Goal: Information Seeking & Learning: Learn about a topic

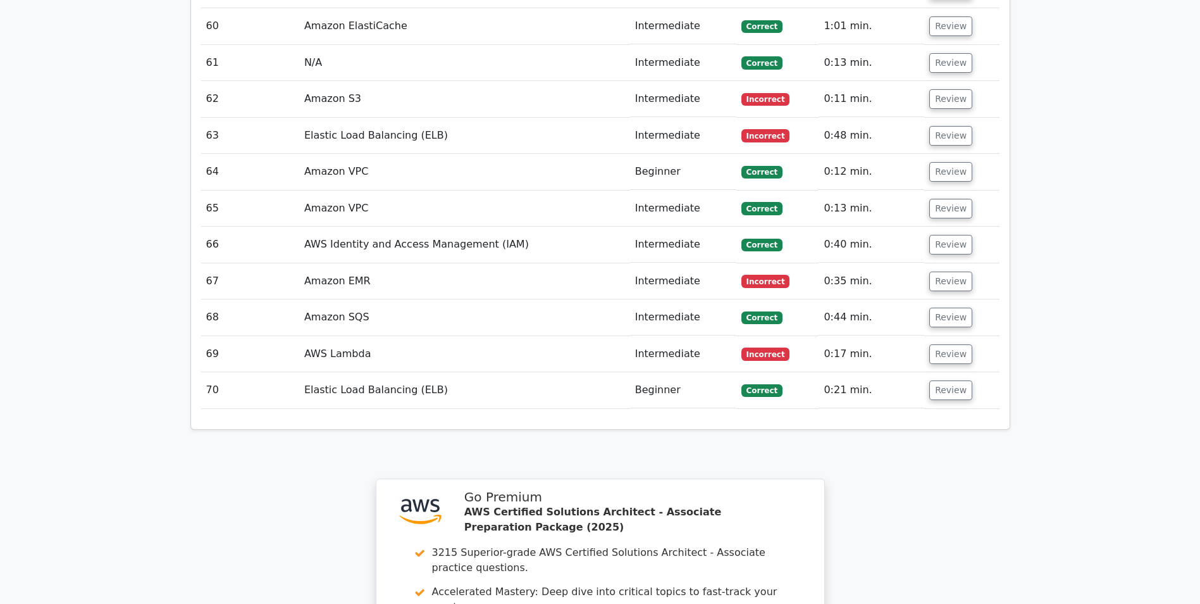
scroll to position [4555, 0]
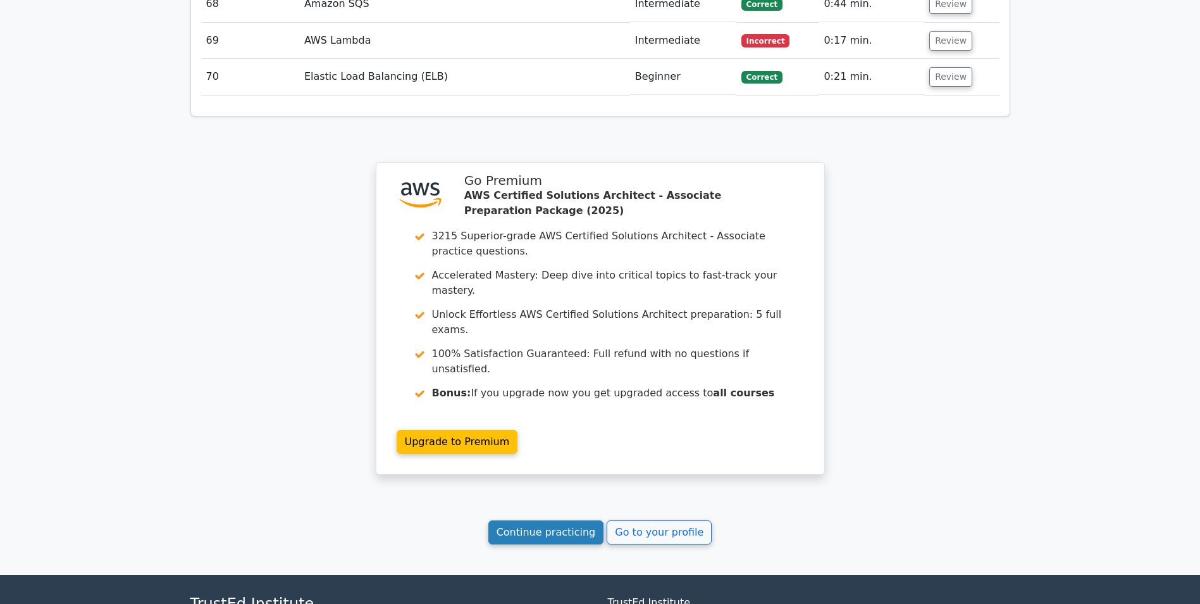
click at [531, 520] on link "Continue practicing" at bounding box center [546, 532] width 116 height 24
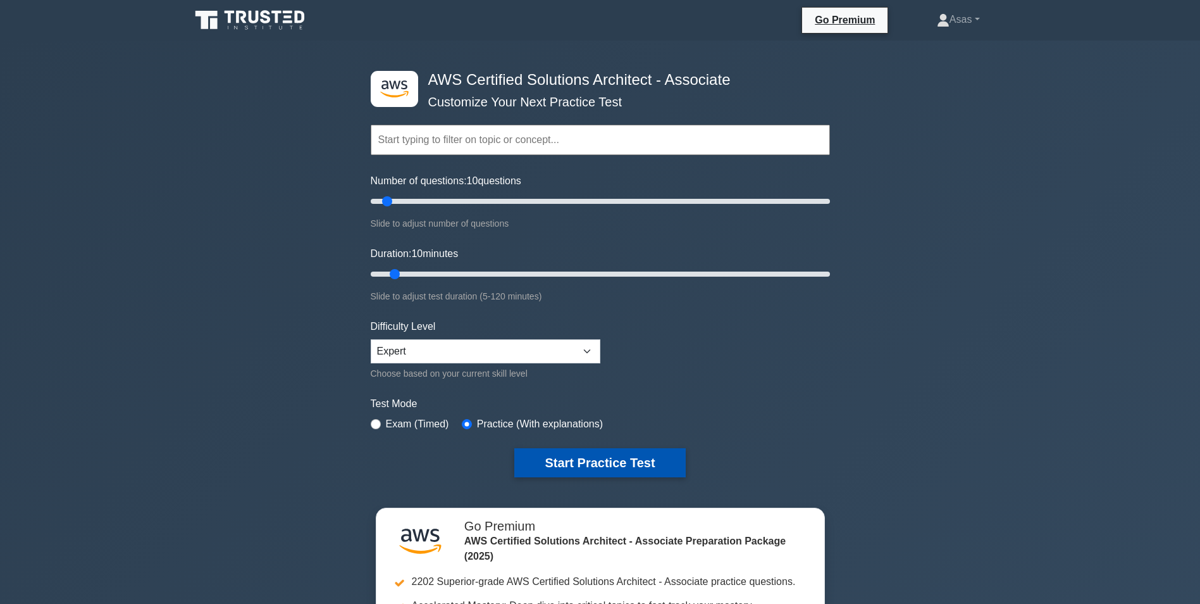
click at [553, 462] on button "Start Practice Test" at bounding box center [599, 462] width 171 height 29
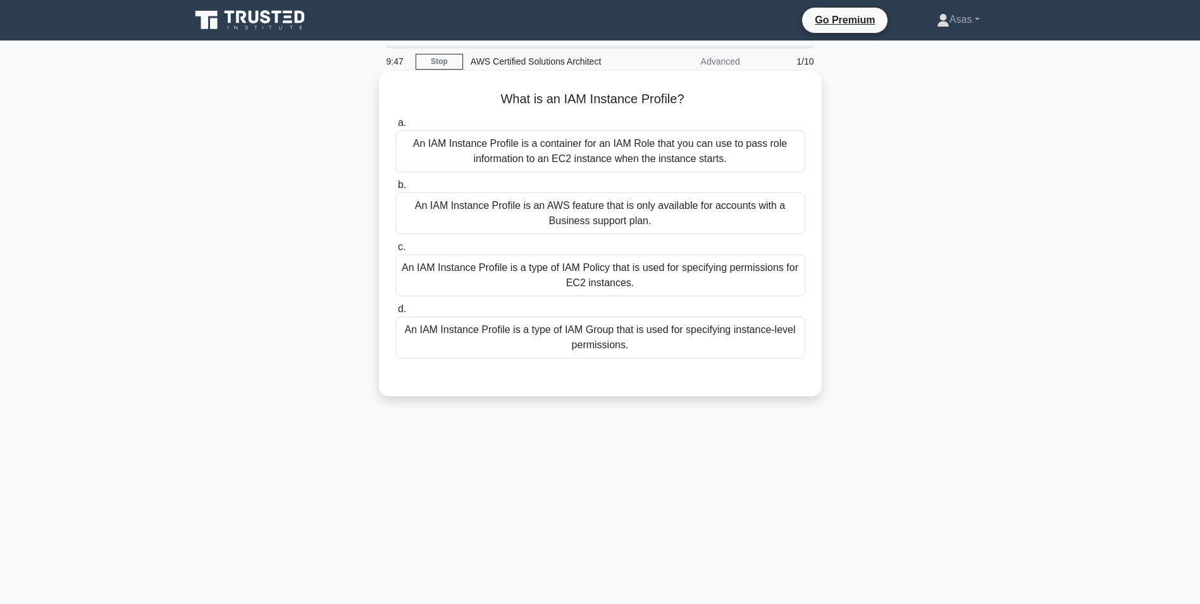
click at [609, 273] on div "An IAM Instance Profile is a type of IAM Policy that is used for specifying per…" at bounding box center [600, 275] width 410 height 42
click at [395, 251] on input "c. An IAM Instance Profile is a type of IAM Policy that is used for specifying …" at bounding box center [395, 247] width 0 height 8
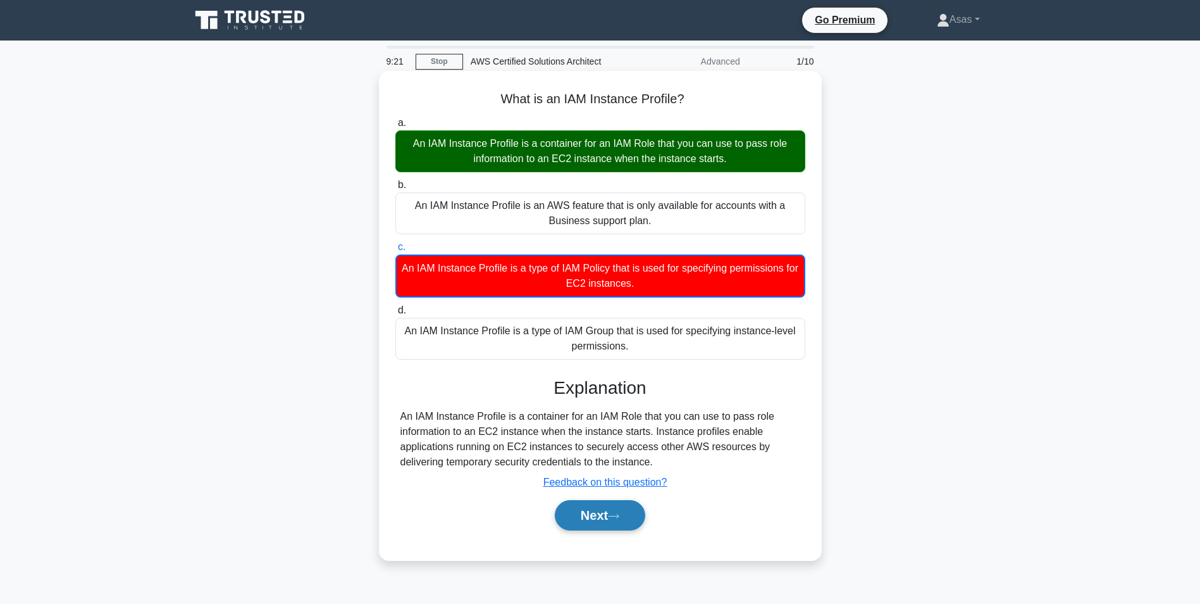
click at [625, 517] on button "Next" at bounding box center [600, 515] width 90 height 30
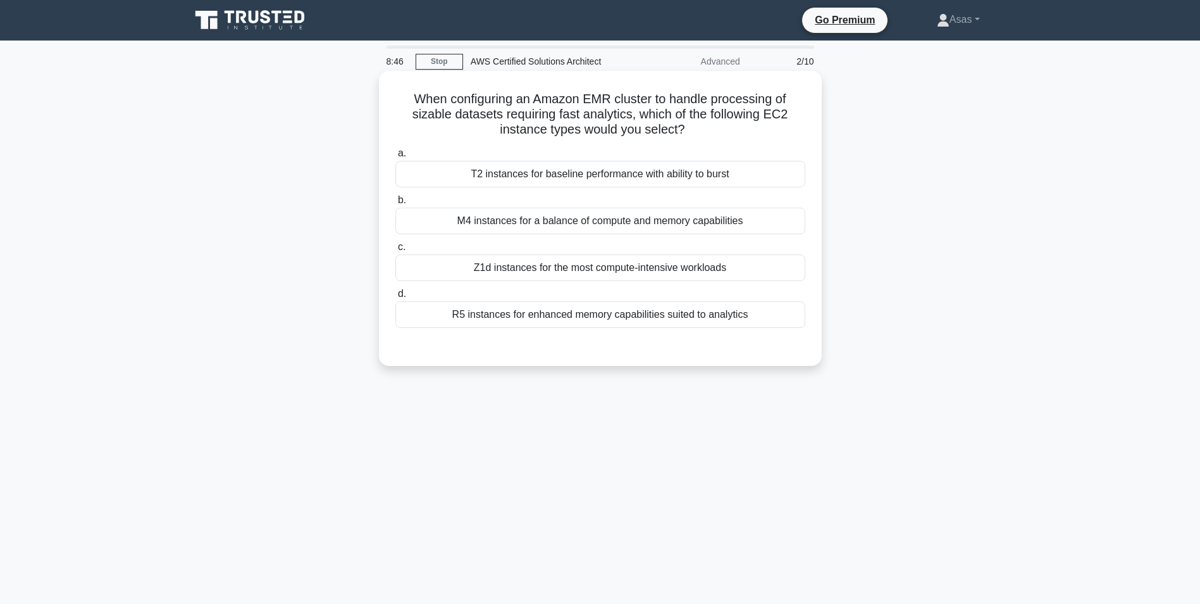
click at [705, 318] on div "R5 instances for enhanced memory capabilities suited to analytics" at bounding box center [600, 314] width 410 height 27
click at [395, 298] on input "d. R5 instances for enhanced memory capabilities suited to analytics" at bounding box center [395, 294] width 0 height 8
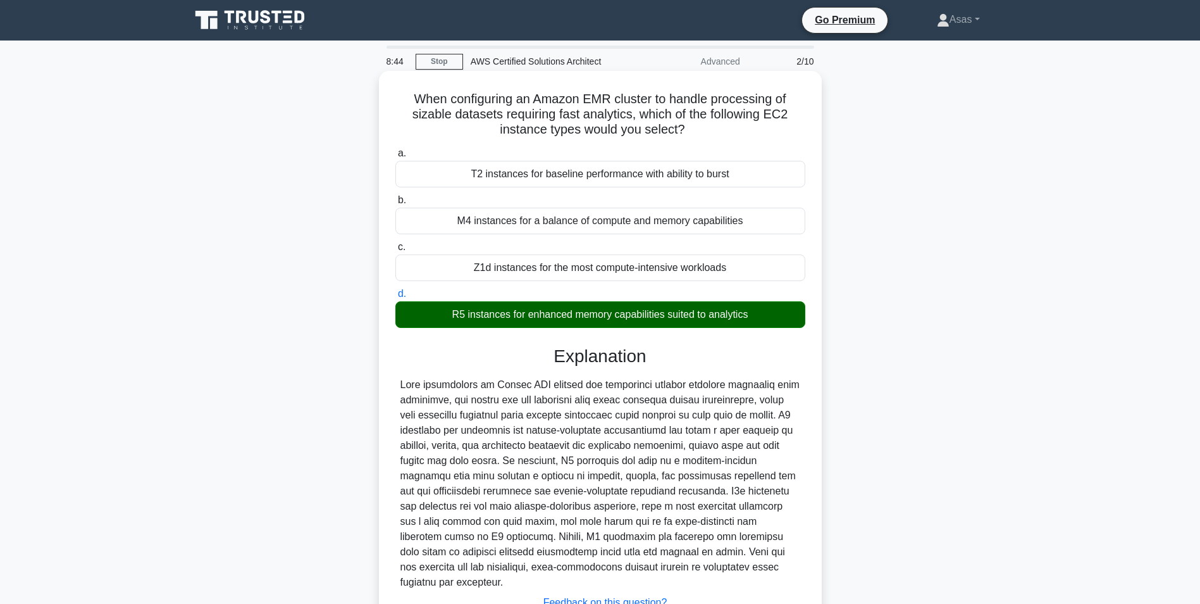
scroll to position [101, 0]
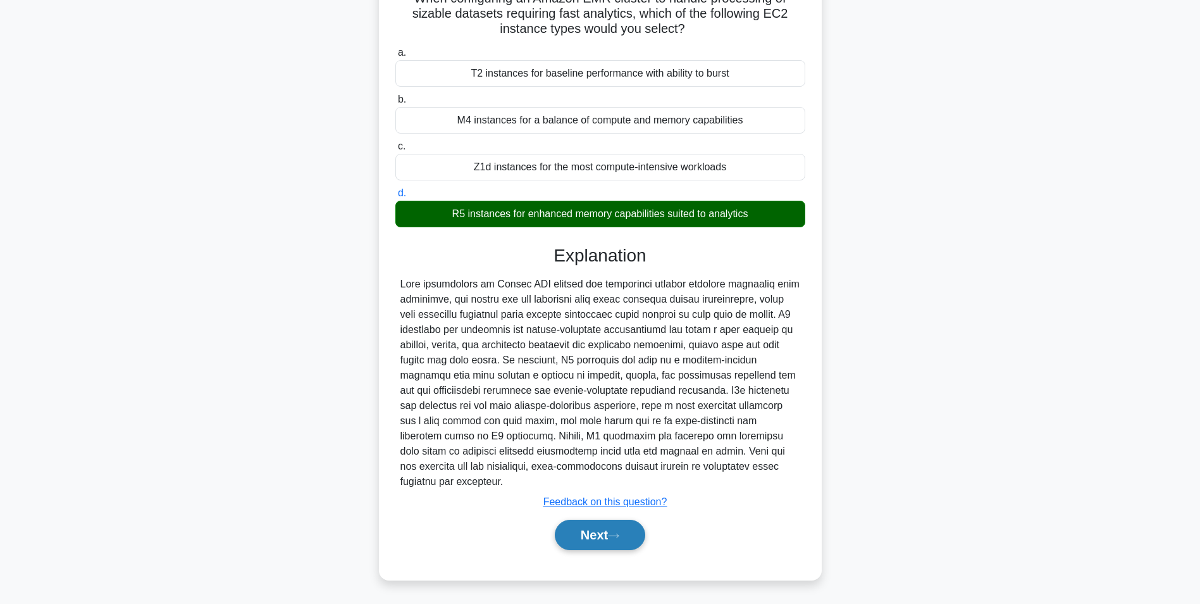
click at [614, 531] on button "Next" at bounding box center [600, 534] width 90 height 30
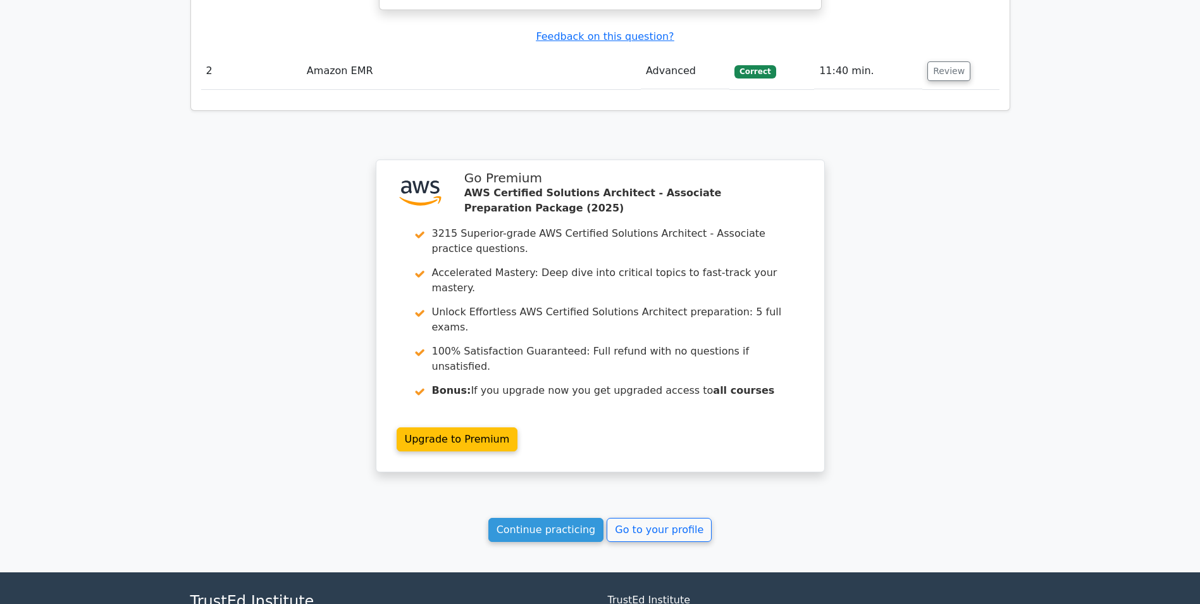
scroll to position [1441, 0]
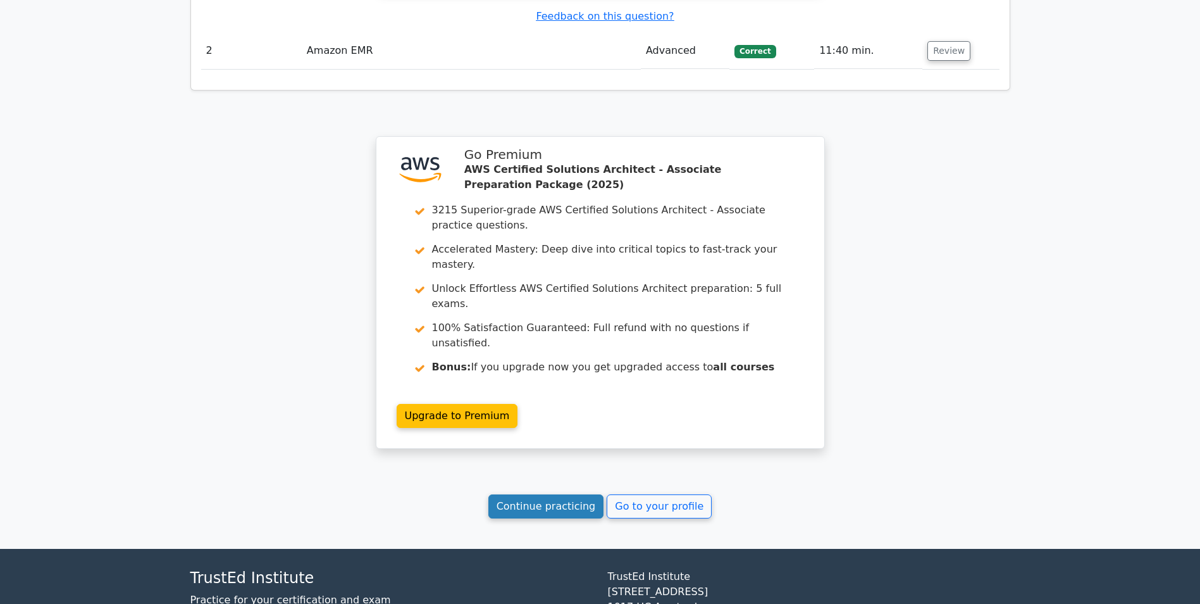
click at [548, 494] on link "Continue practicing" at bounding box center [546, 506] width 116 height 24
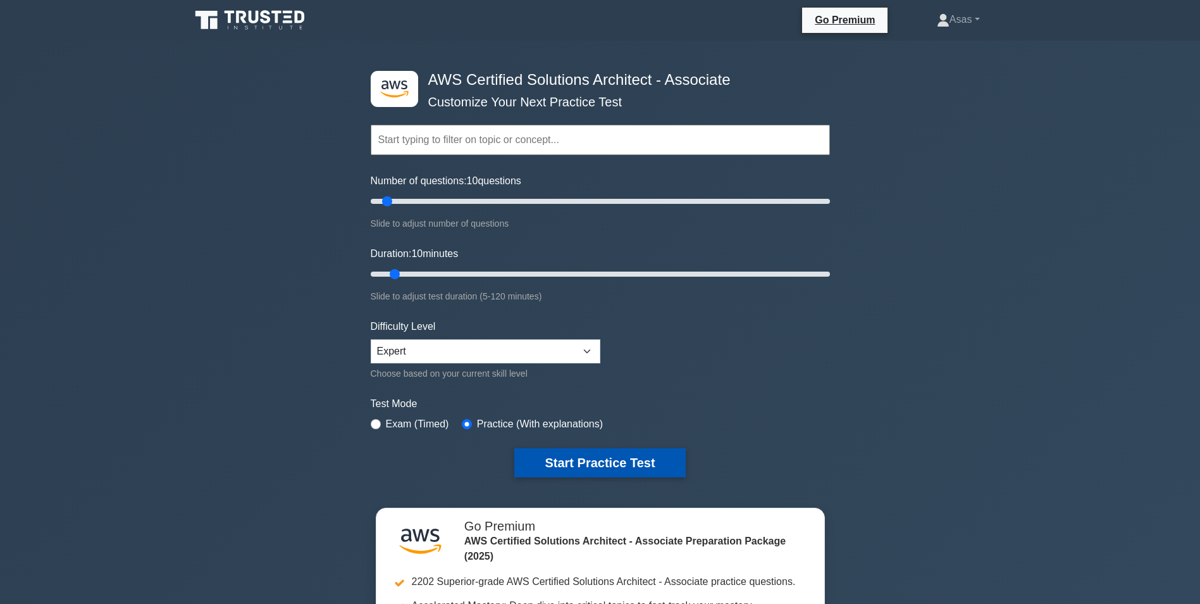
click at [583, 463] on button "Start Practice Test" at bounding box center [599, 462] width 171 height 29
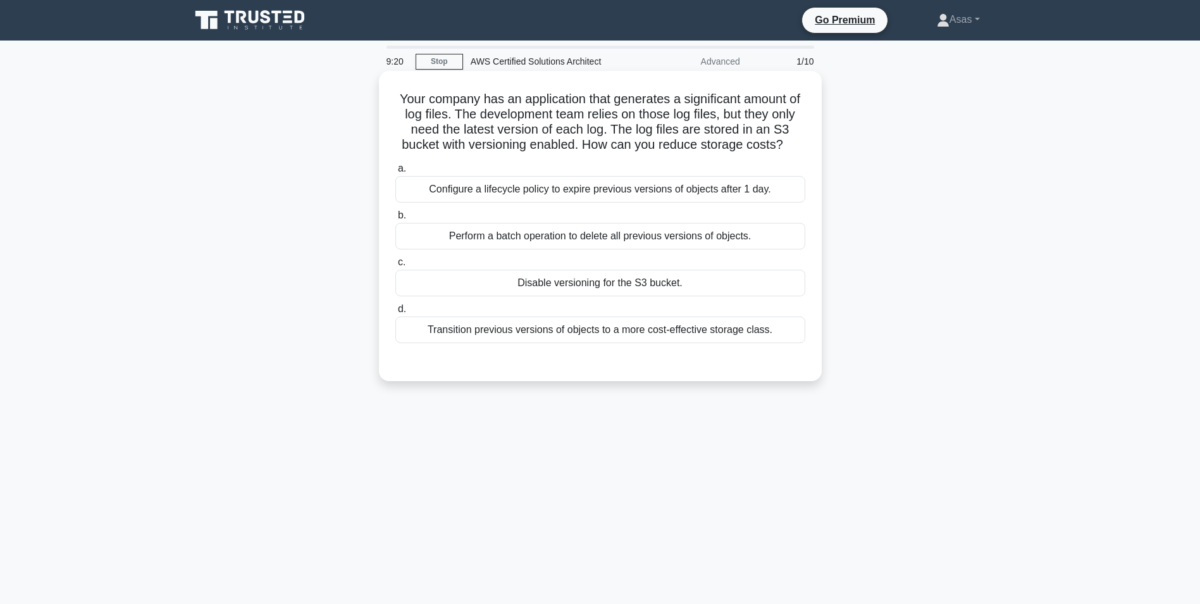
click at [722, 327] on div "Transition previous versions of objects to a more cost-effective storage class." at bounding box center [600, 329] width 410 height 27
click at [395, 313] on input "d. Transition previous versions of objects to a more cost-effective storage cla…" at bounding box center [395, 309] width 0 height 8
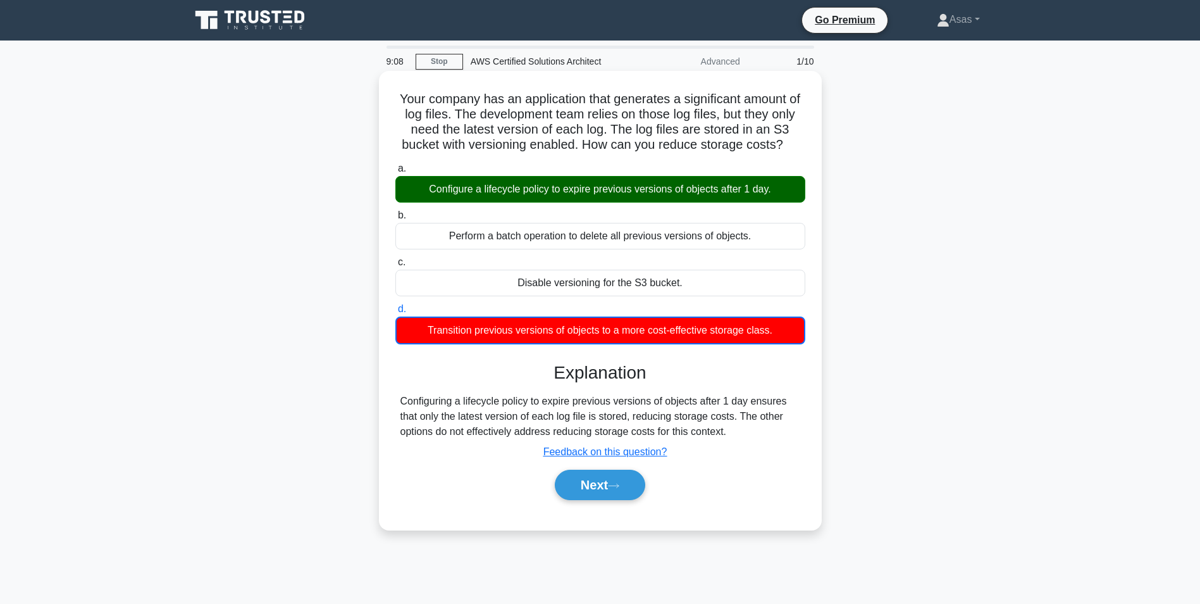
drag, startPoint x: 631, startPoint y: 421, endPoint x: 739, endPoint y: 431, distance: 108.0
click at [739, 431] on div "Configuring a lifecycle policy to expire previous versions of objects after 1 d…" at bounding box center [600, 417] width 400 height 46
click at [604, 494] on button "Next" at bounding box center [600, 484] width 90 height 30
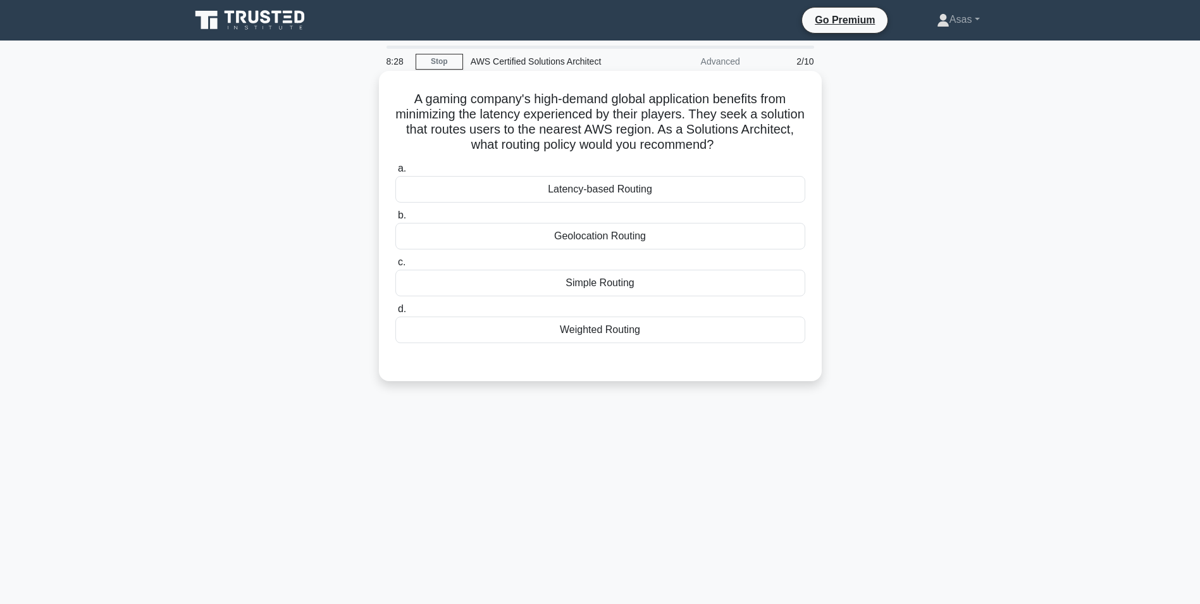
click at [658, 239] on div "Geolocation Routing" at bounding box center [600, 236] width 410 height 27
click at [395, 220] on input "b. Geolocation Routing" at bounding box center [395, 215] width 0 height 8
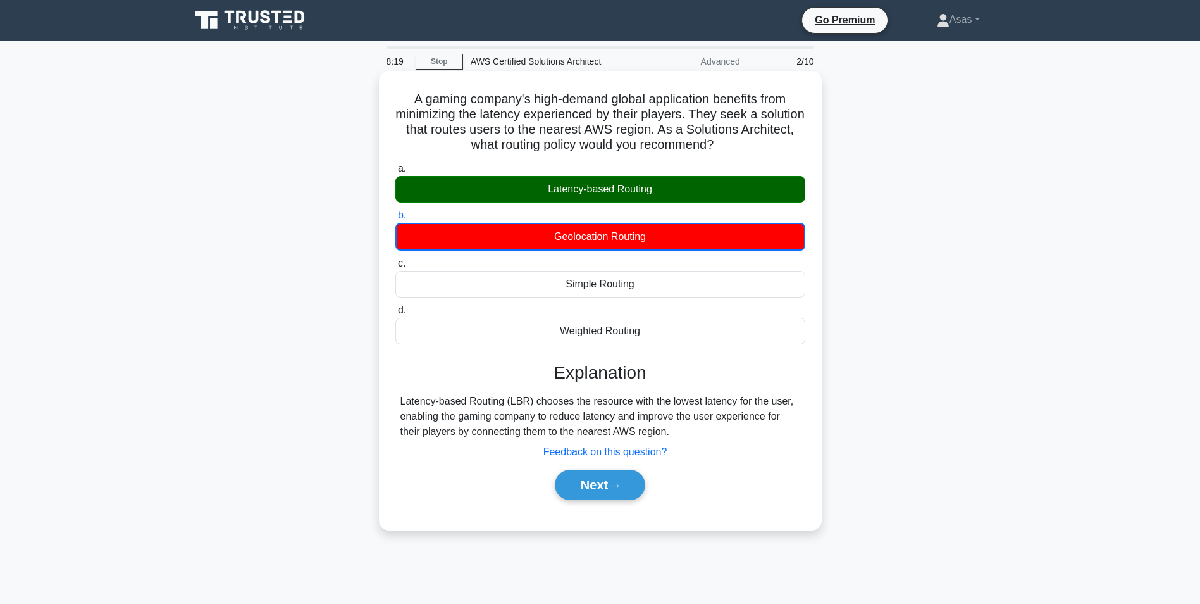
drag, startPoint x: 610, startPoint y: 480, endPoint x: 756, endPoint y: 509, distance: 148.4
click at [610, 480] on button "Next" at bounding box center [600, 484] width 90 height 30
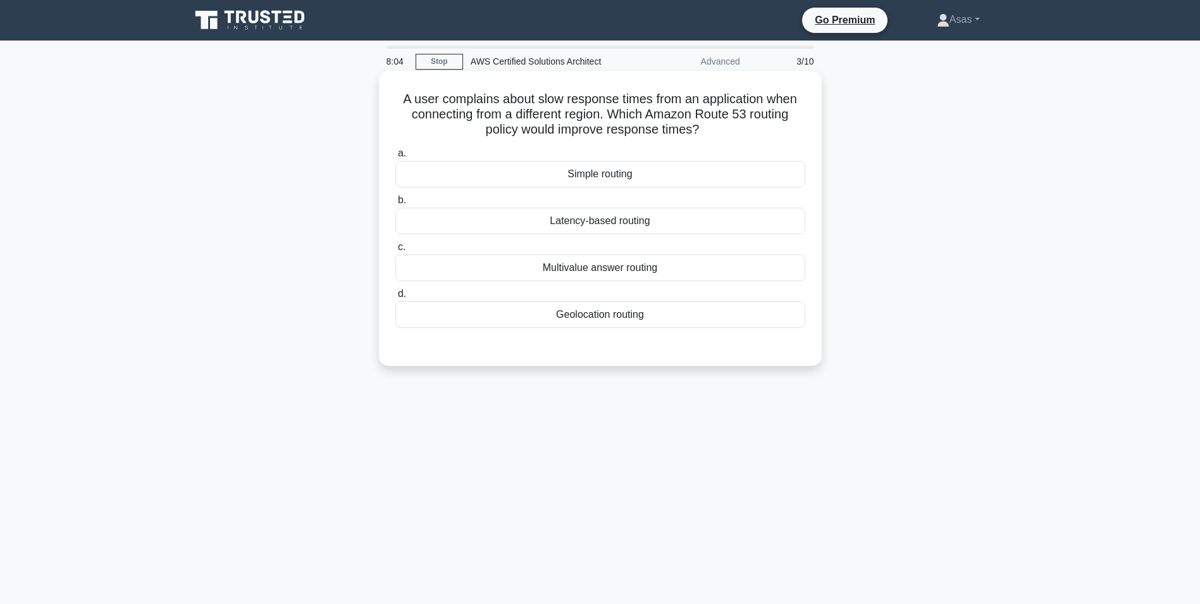
click at [645, 320] on div "Geolocation routing" at bounding box center [600, 314] width 410 height 27
click at [395, 298] on input "d. Geolocation routing" at bounding box center [395, 294] width 0 height 8
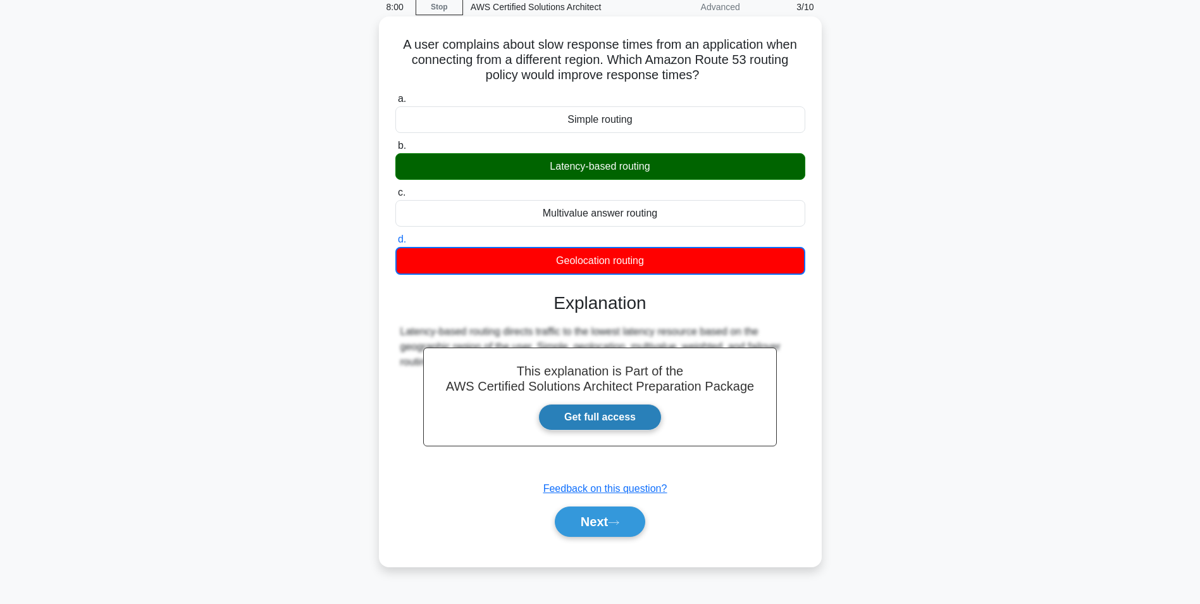
scroll to position [80, 0]
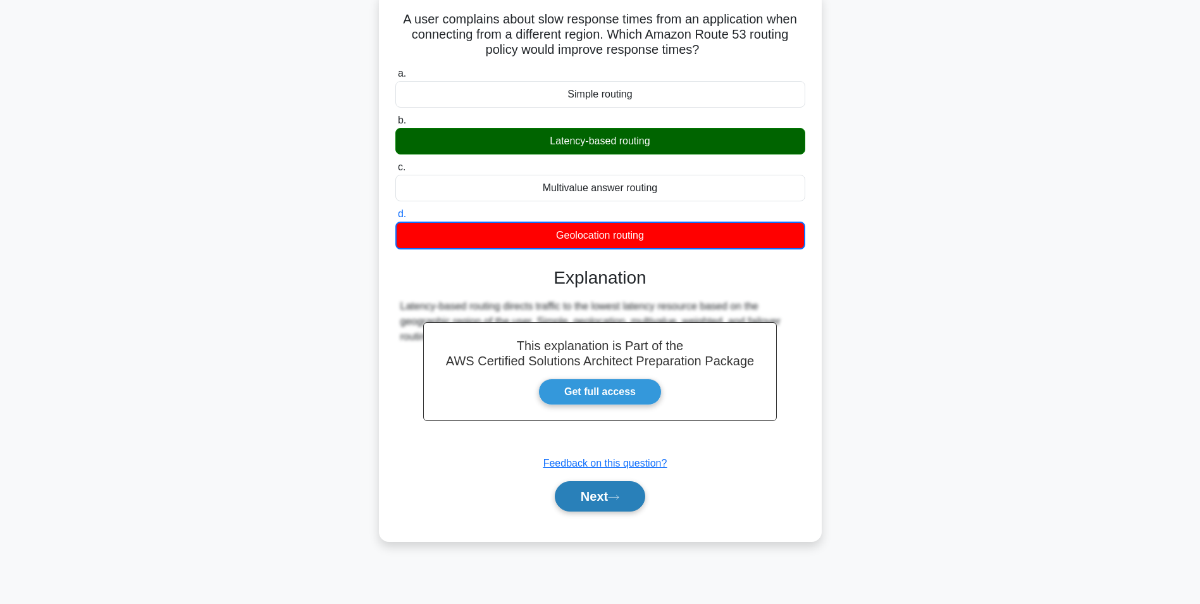
click at [607, 498] on button "Next" at bounding box center [600, 496] width 90 height 30
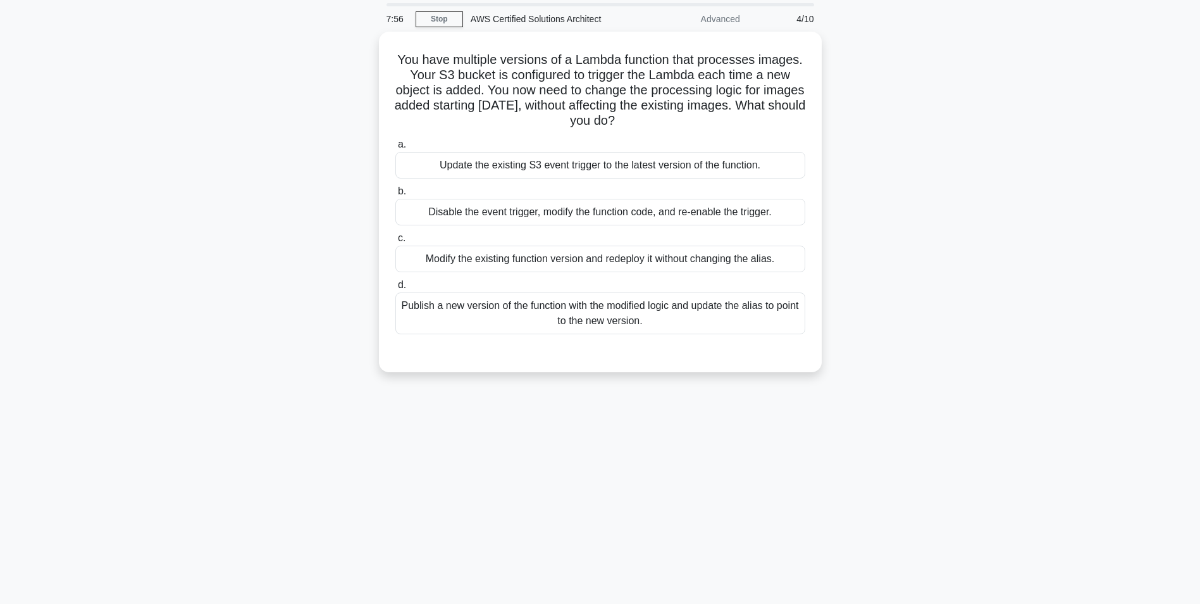
scroll to position [0, 0]
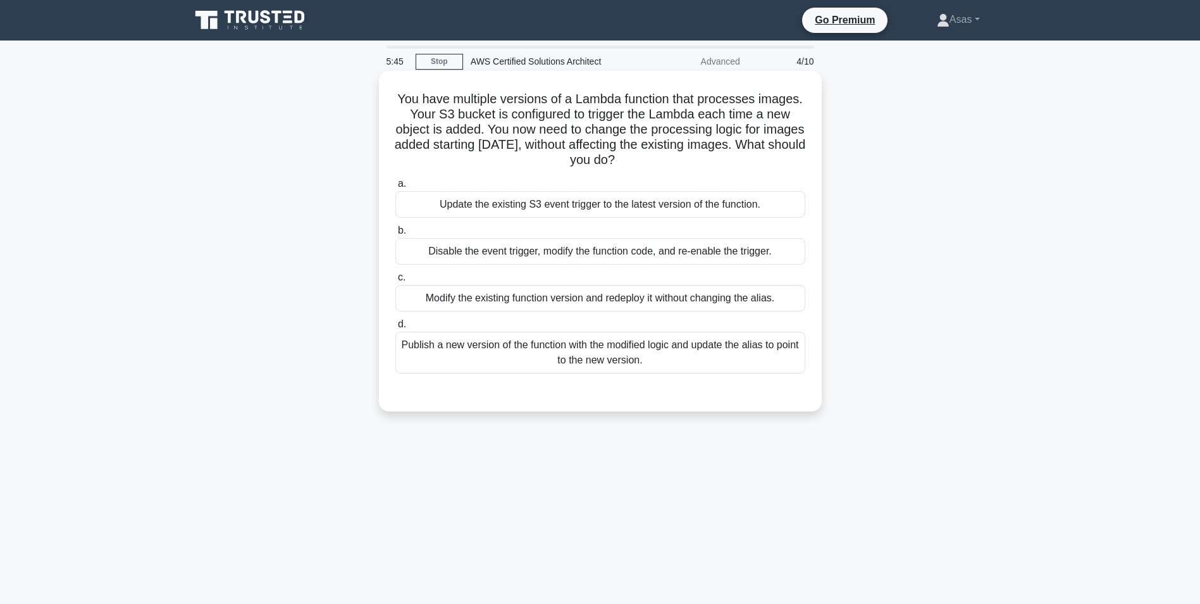
click at [588, 254] on div "Disable the event trigger, modify the function code, and re-enable the trigger." at bounding box center [600, 251] width 410 height 27
click at [395, 235] on input "b. Disable the event trigger, modify the function code, and re-enable the trigg…" at bounding box center [395, 230] width 0 height 8
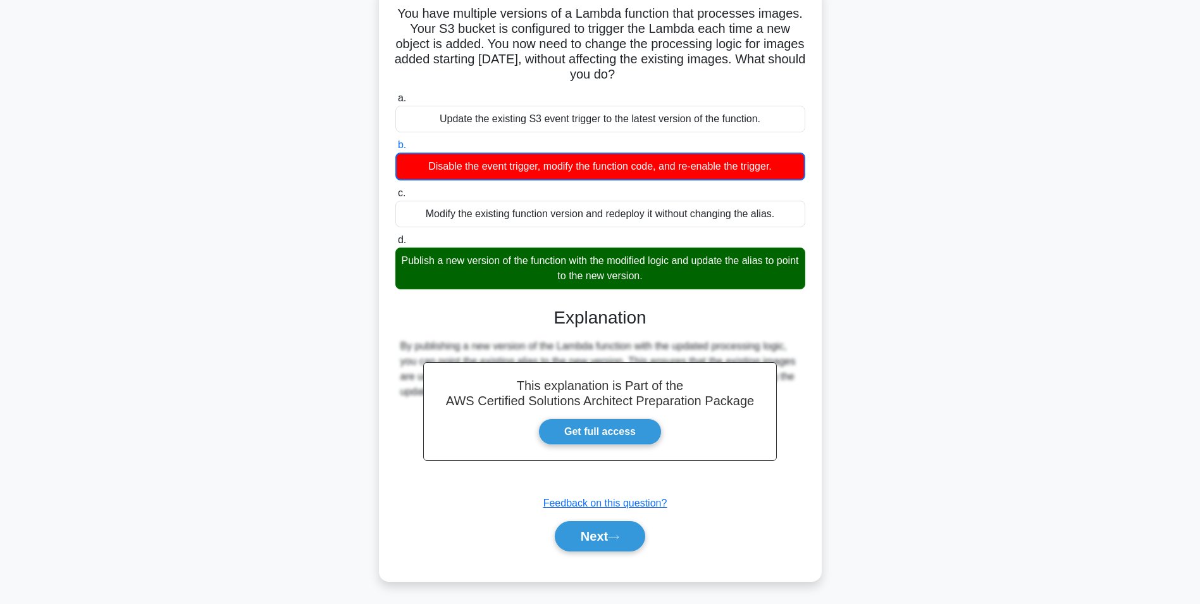
scroll to position [87, 0]
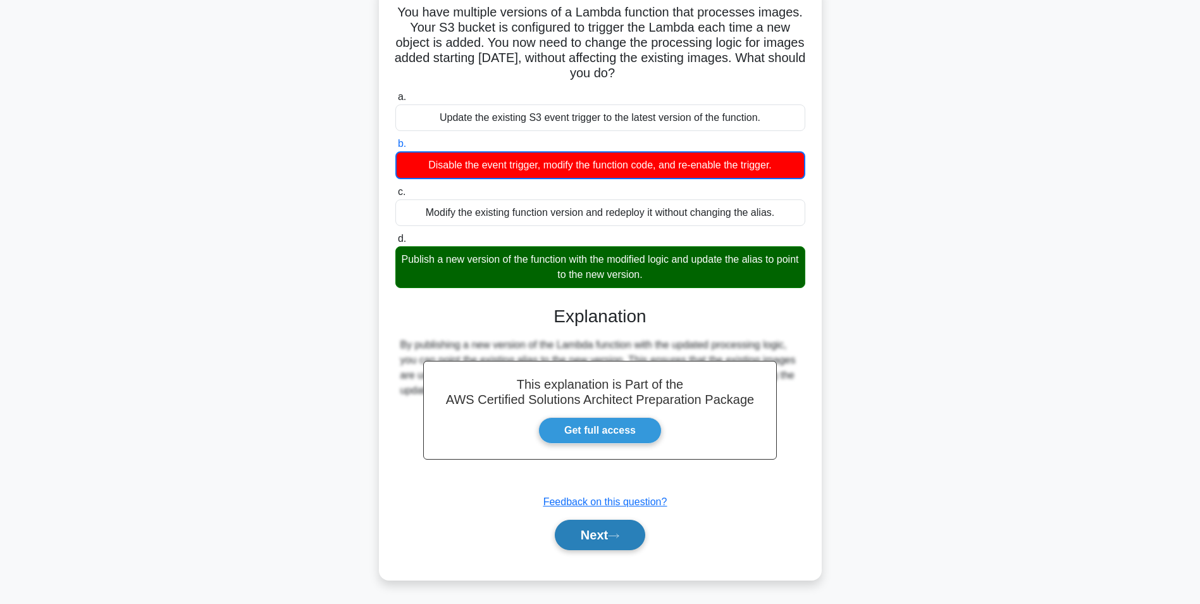
click at [593, 542] on button "Next" at bounding box center [600, 534] width 90 height 30
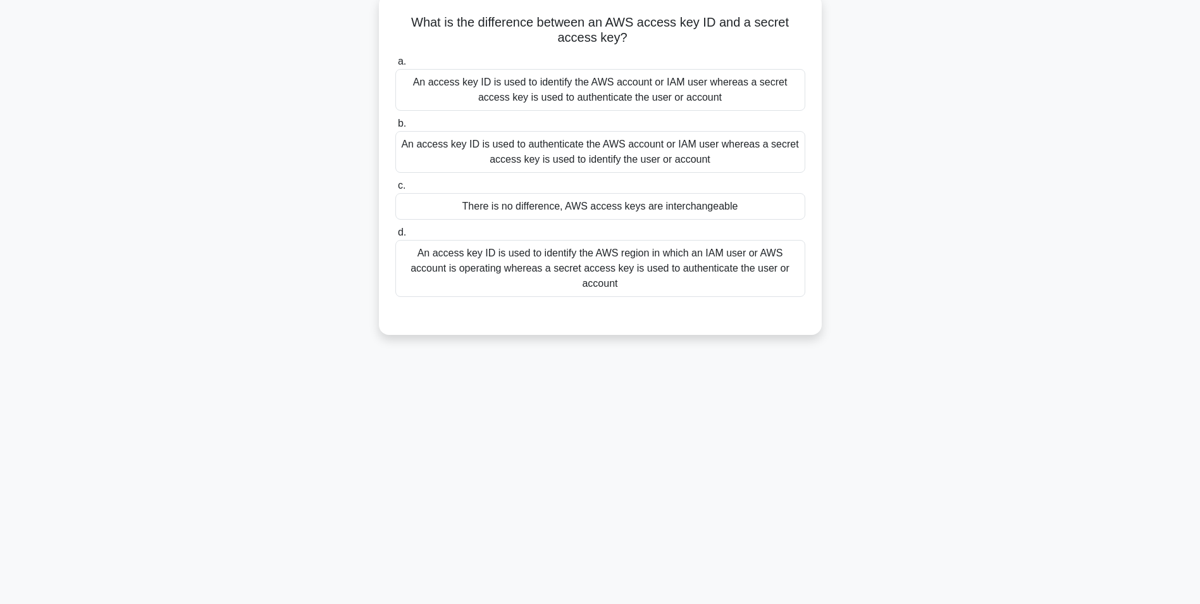
scroll to position [80, 0]
click at [676, 95] on div "An access key ID is used to identify the AWS account or IAM user whereas a secr…" at bounding box center [600, 87] width 410 height 42
click at [435, 88] on div "An access key ID is used to identify the AWS account or IAM user whereas a secr…" at bounding box center [600, 87] width 410 height 42
click at [395, 63] on input "a. An access key ID is used to identify the AWS account or IAM user whereas a s…" at bounding box center [395, 58] width 0 height 8
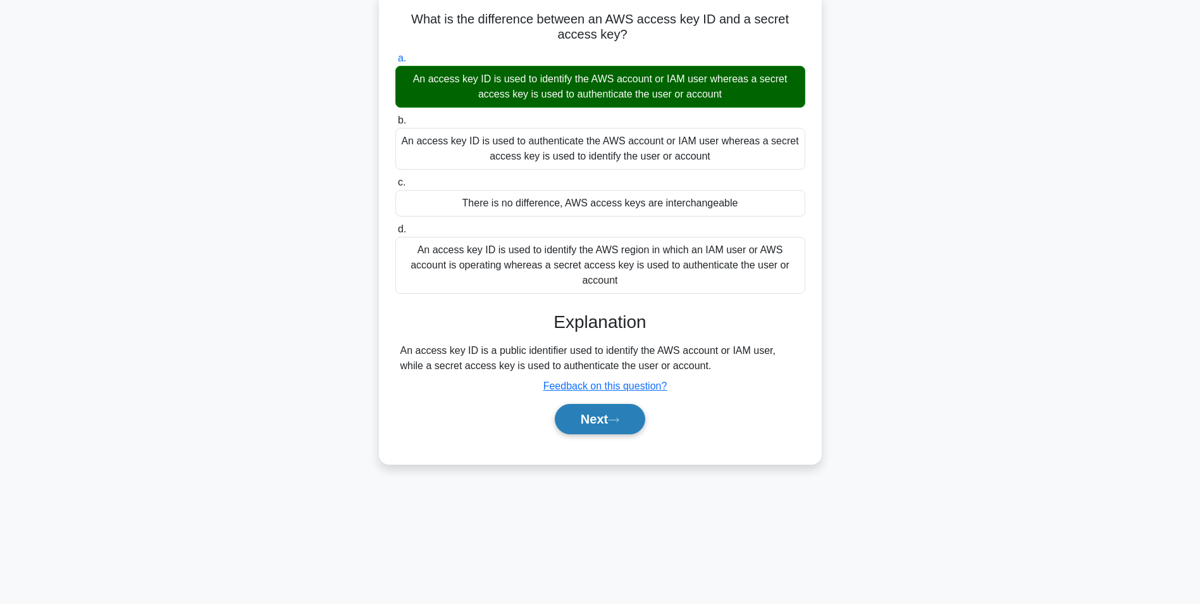
click at [610, 405] on button "Next" at bounding box center [600, 419] width 90 height 30
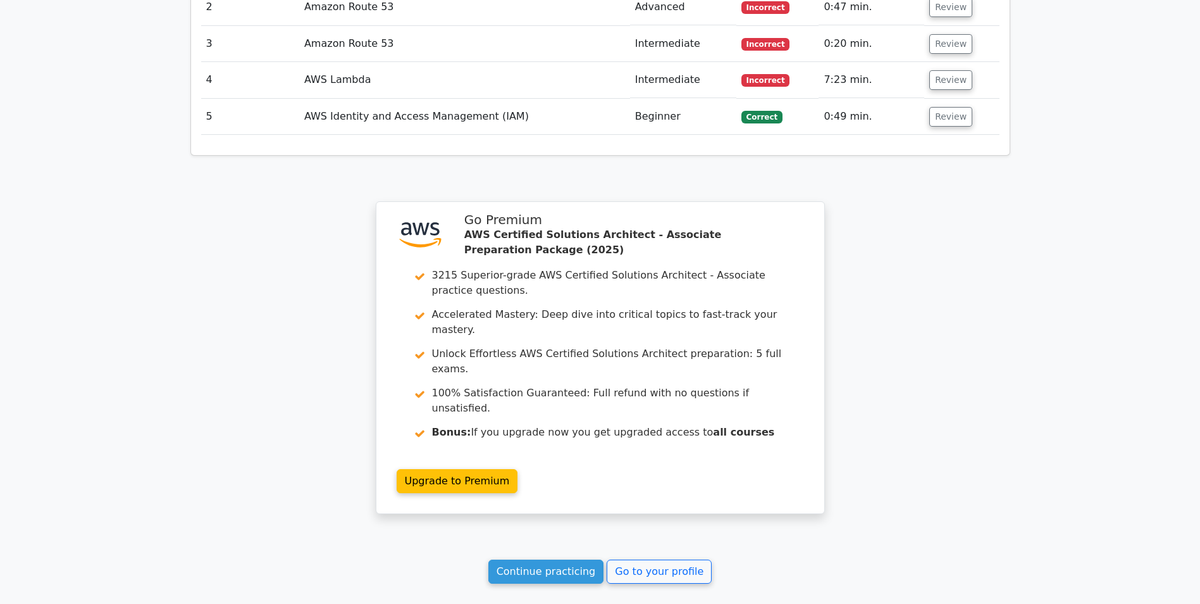
scroll to position [1542, 0]
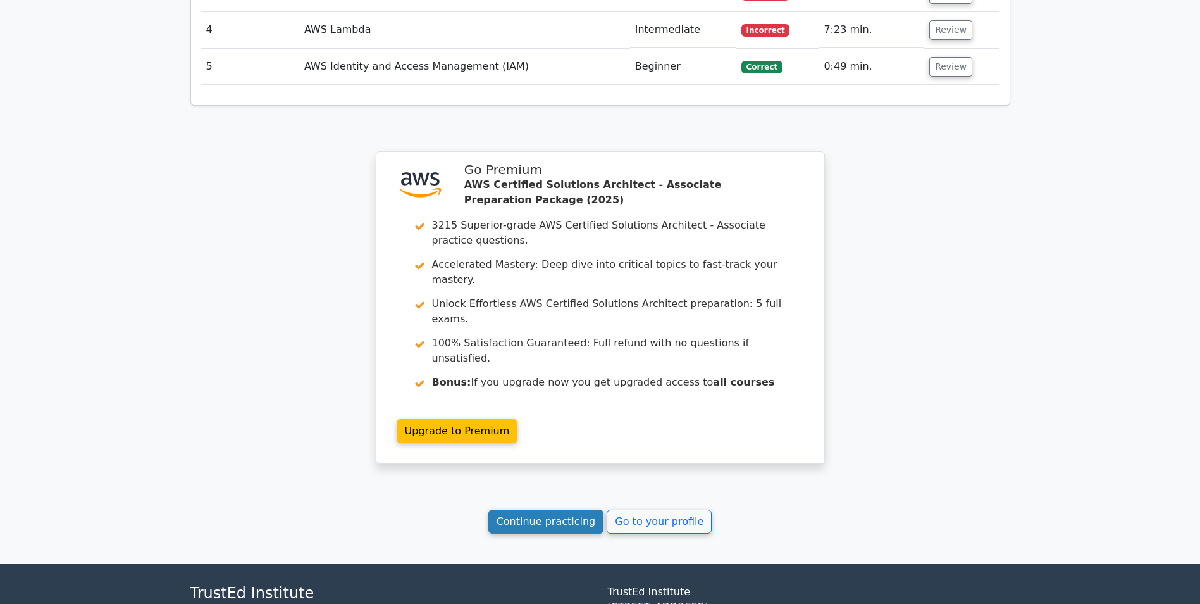
click at [555, 509] on link "Continue practicing" at bounding box center [546, 521] width 116 height 24
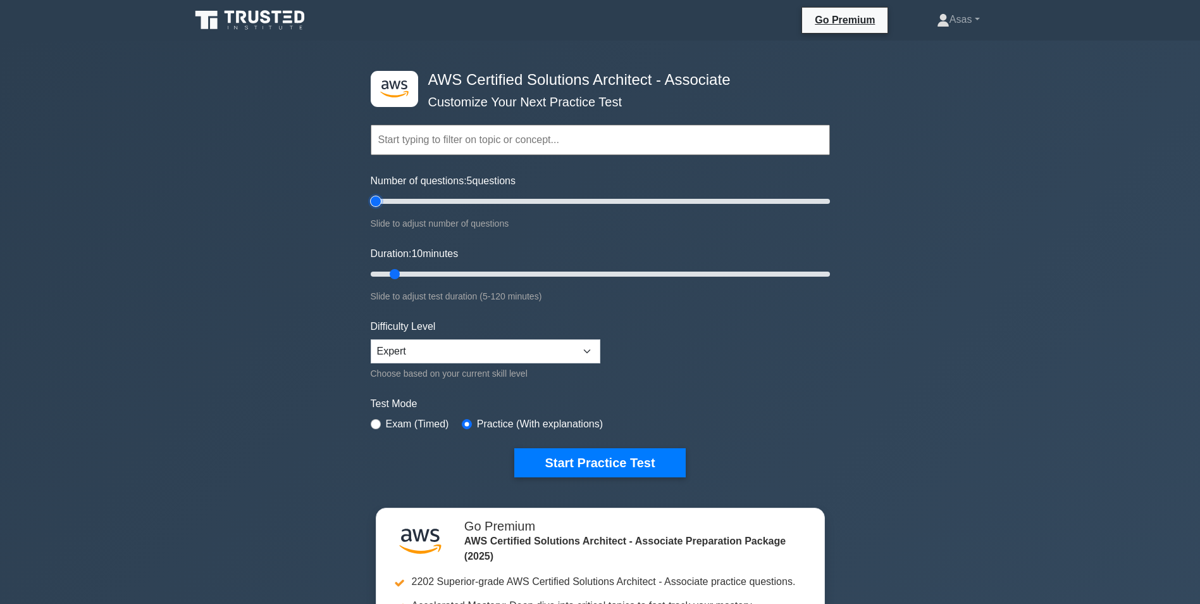
type input "5"
click at [379, 199] on input "Number of questions: 5 questions" at bounding box center [600, 201] width 459 height 15
drag, startPoint x: 394, startPoint y: 273, endPoint x: 385, endPoint y: 273, distance: 9.5
type input "5"
click at [385, 273] on input "Duration: 5 minutes" at bounding box center [600, 273] width 459 height 15
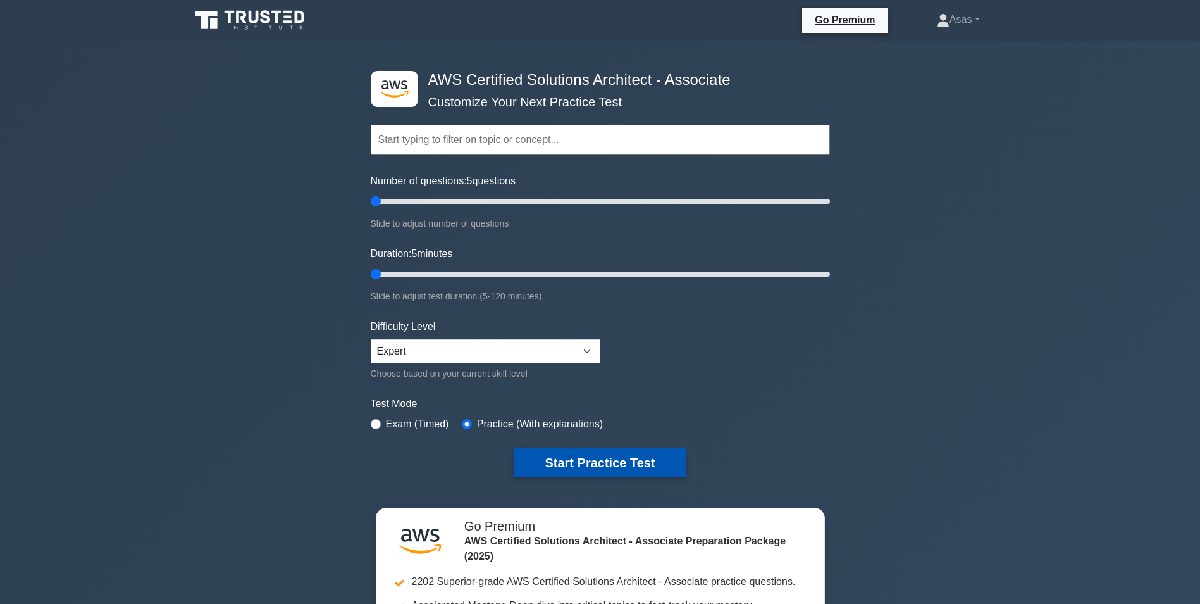
click at [629, 459] on button "Start Practice Test" at bounding box center [599, 462] width 171 height 29
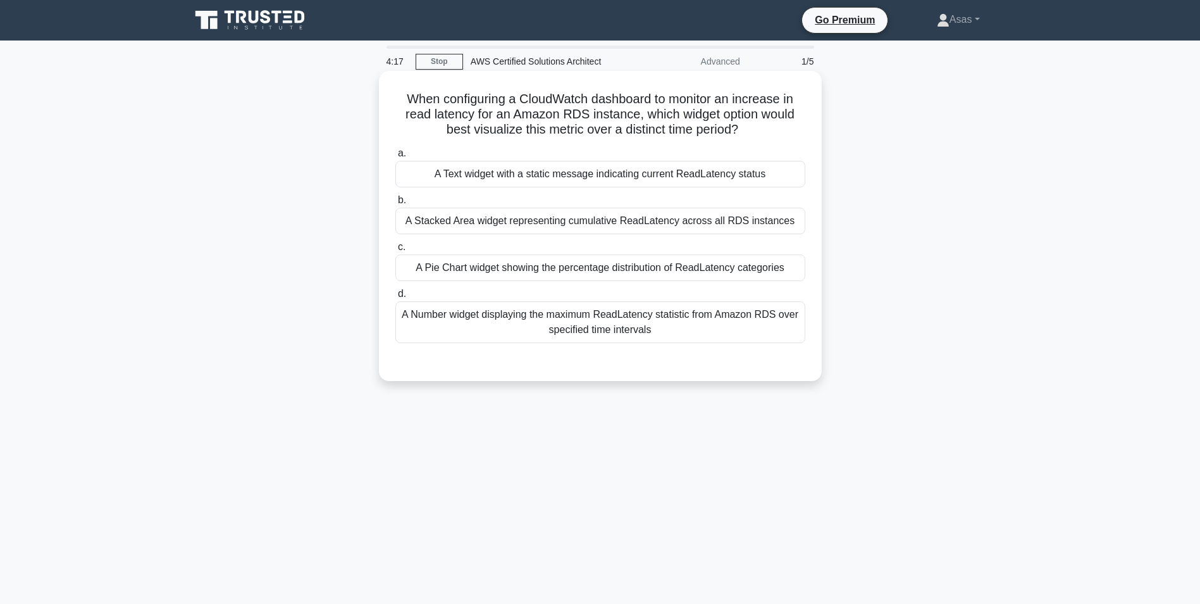
click at [517, 225] on div "A Stacked Area widget representing cumulative ReadLatency across all RDS instan…" at bounding box center [600, 221] width 410 height 27
click at [395, 204] on input "b. A Stacked Area widget representing cumulative ReadLatency across all RDS ins…" at bounding box center [395, 200] width 0 height 8
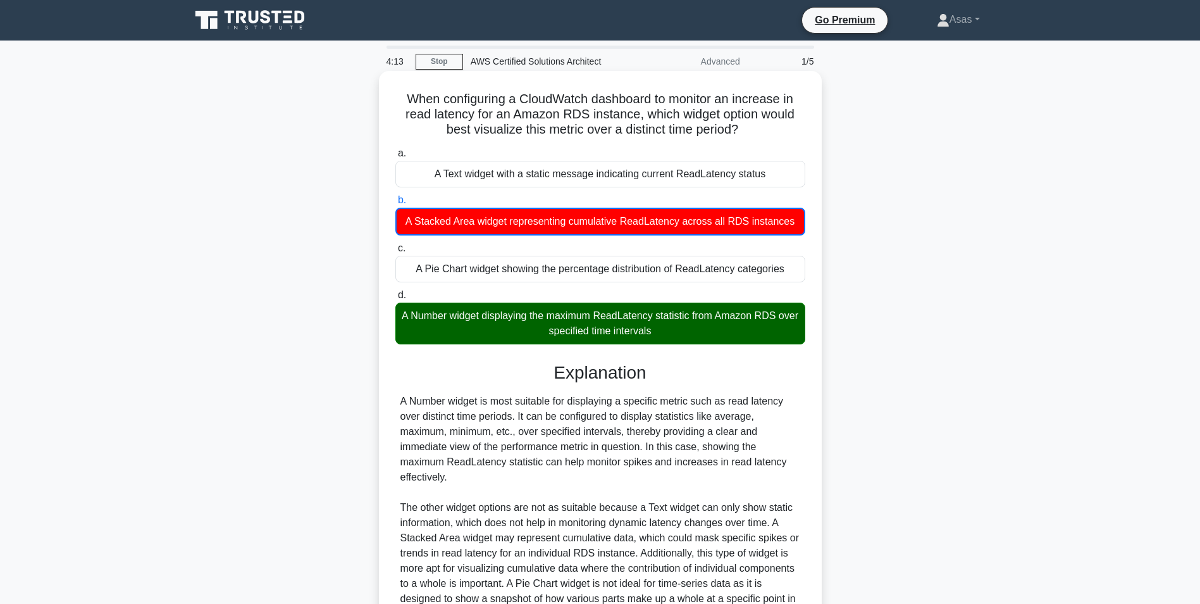
scroll to position [127, 0]
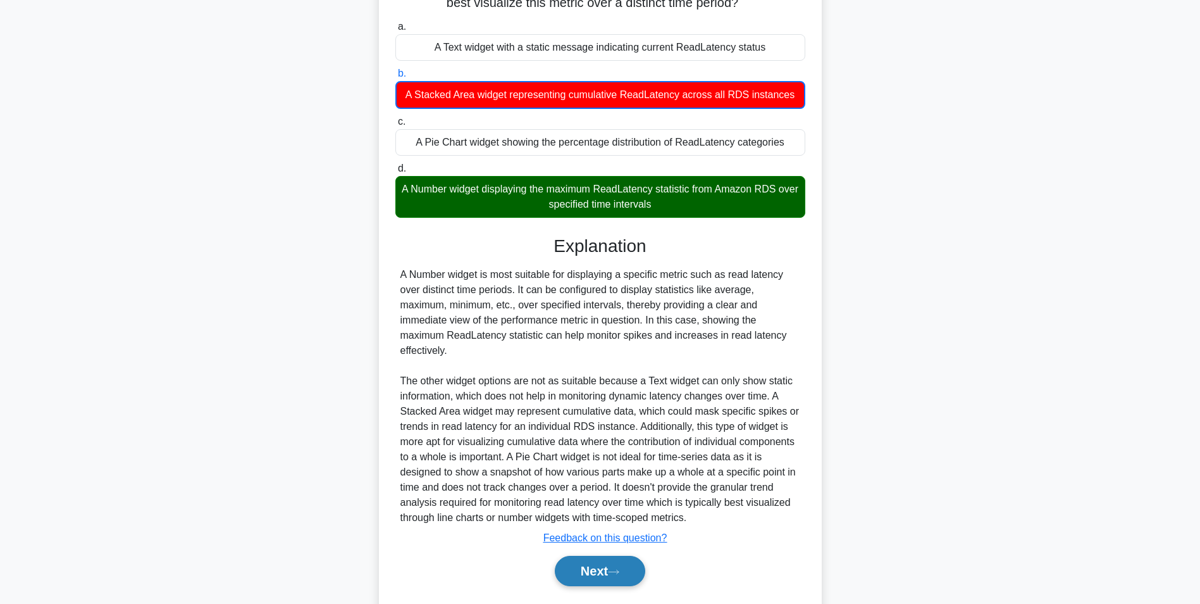
click at [612, 566] on button "Next" at bounding box center [600, 570] width 90 height 30
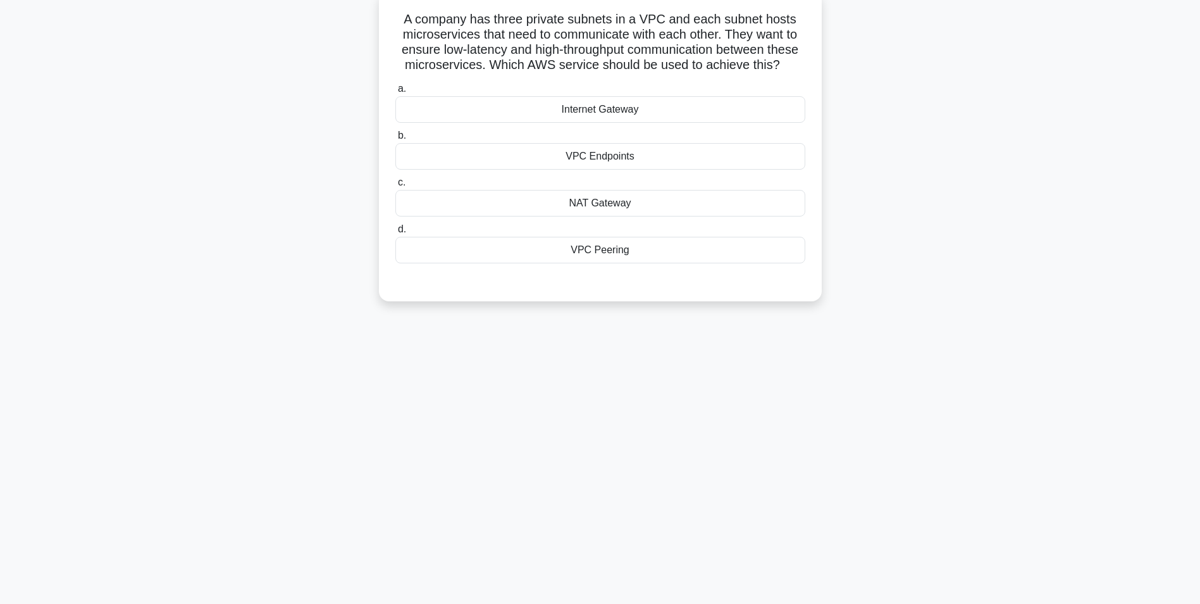
click at [626, 170] on div "VPC Endpoints" at bounding box center [600, 156] width 410 height 27
click at [395, 140] on input "b. VPC Endpoints" at bounding box center [395, 136] width 0 height 8
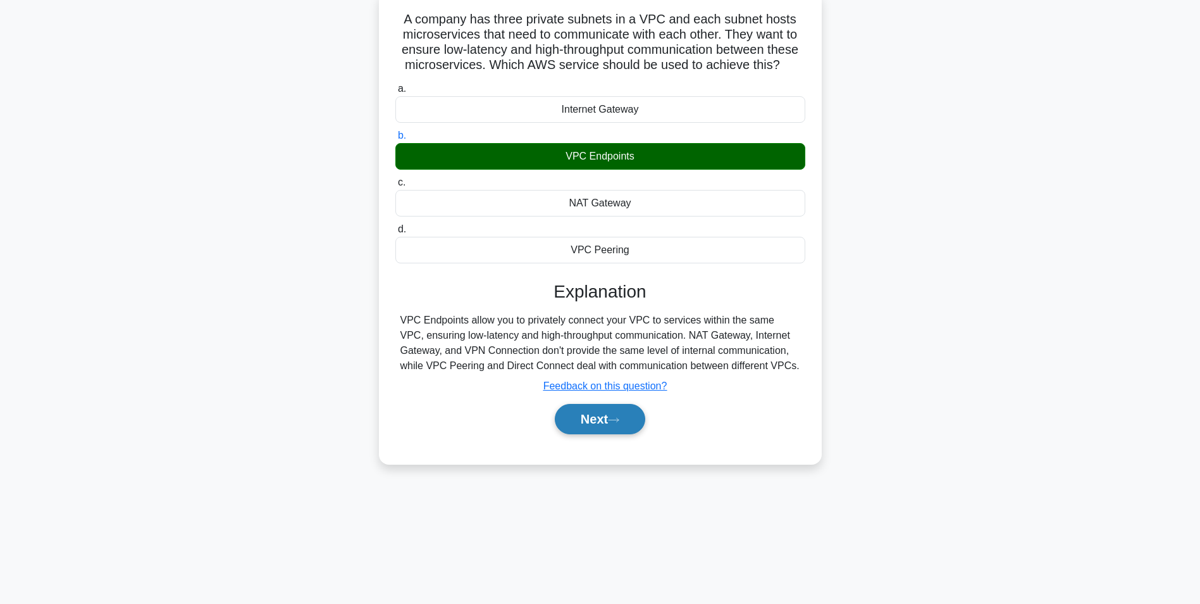
click at [598, 434] on button "Next" at bounding box center [600, 419] width 90 height 30
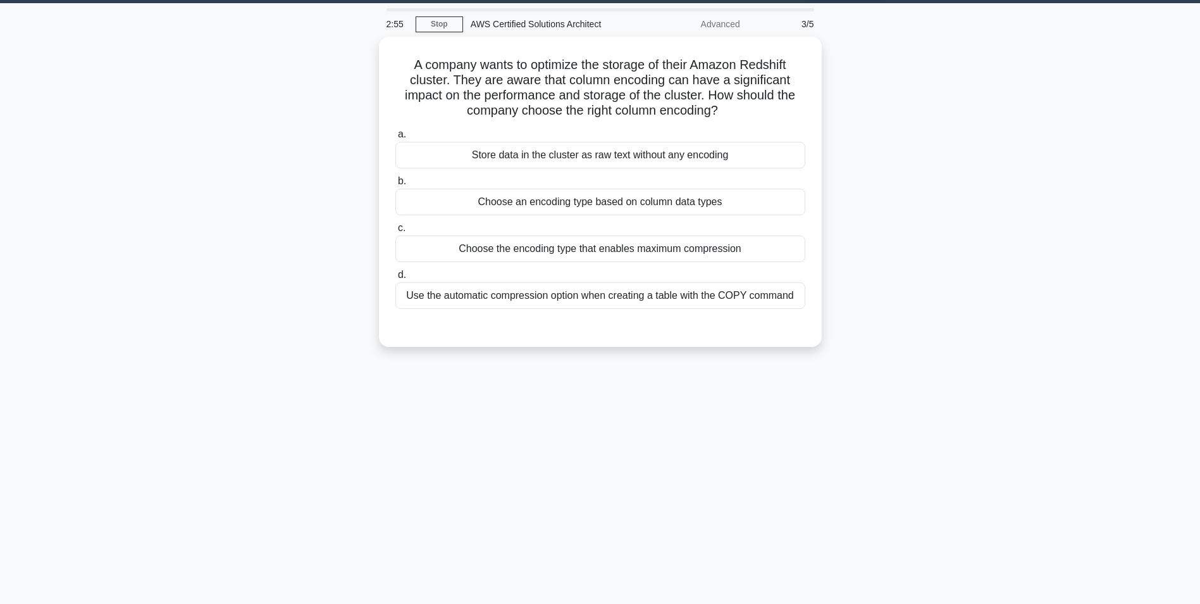
scroll to position [16, 0]
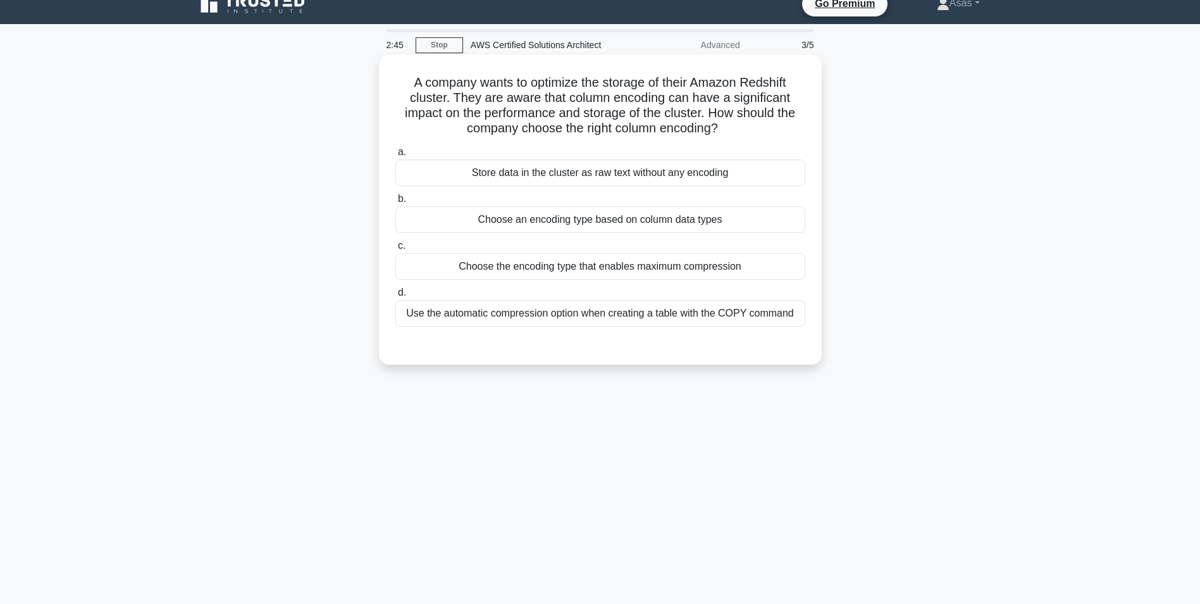
click at [612, 321] on div "Use the automatic compression option when creating a table with the COPY command" at bounding box center [600, 313] width 410 height 27
click at [395, 297] on input "d. Use the automatic compression option when creating a table with the COPY com…" at bounding box center [395, 292] width 0 height 8
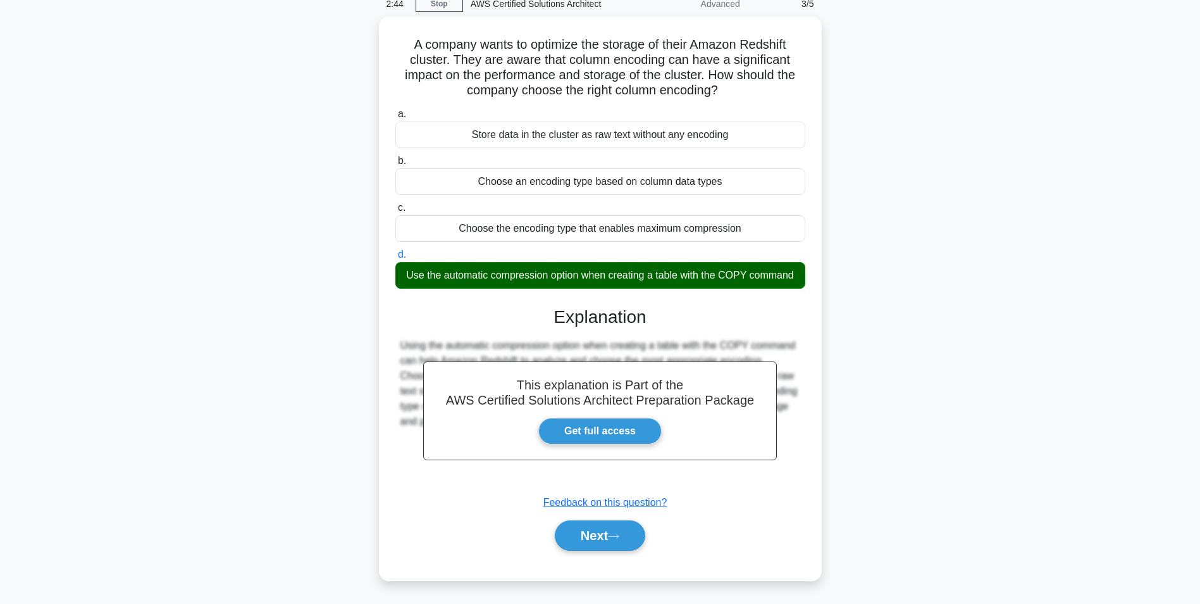
scroll to position [80, 0]
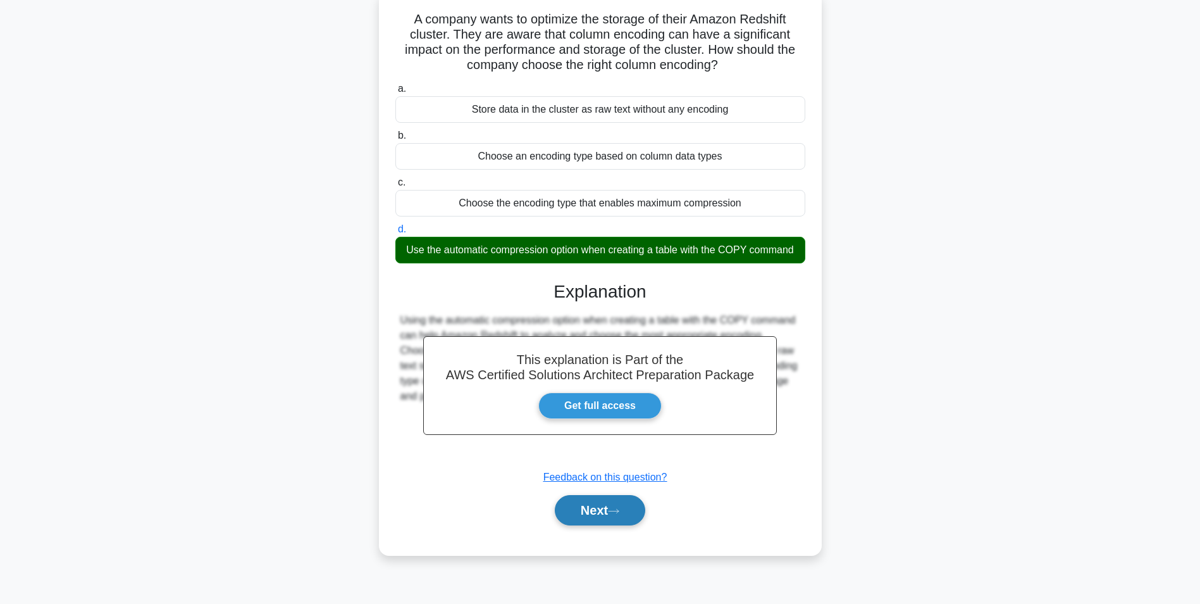
click at [624, 519] on button "Next" at bounding box center [600, 510] width 90 height 30
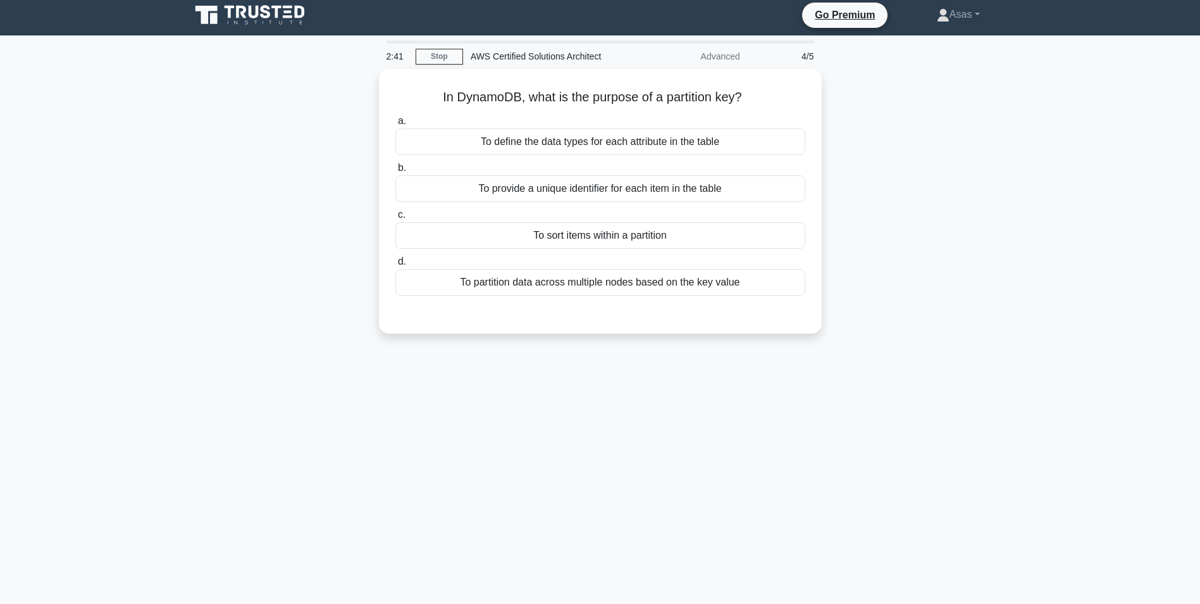
scroll to position [0, 0]
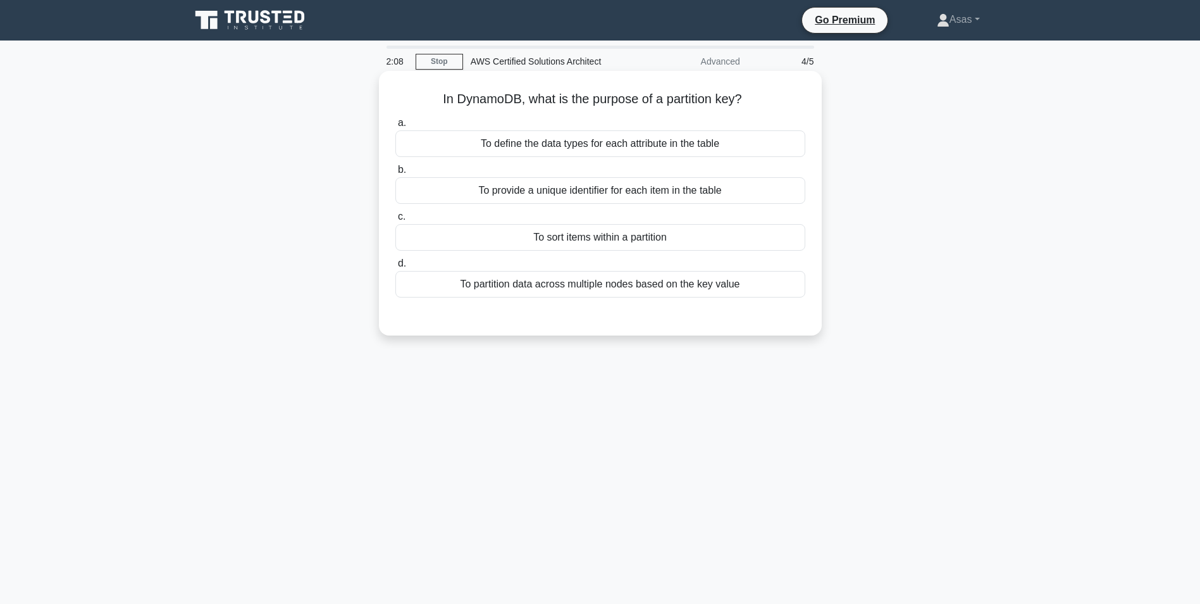
click at [614, 246] on div "To sort items within a partition" at bounding box center [600, 237] width 410 height 27
click at [395, 221] on input "c. To sort items within a partition" at bounding box center [395, 217] width 0 height 8
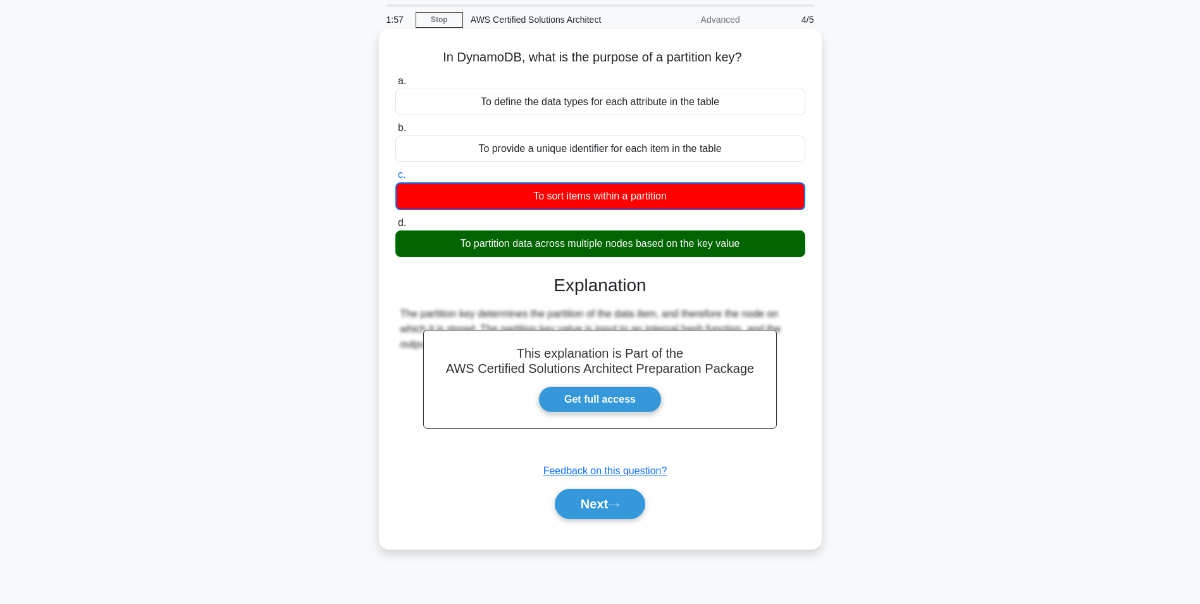
scroll to position [63, 0]
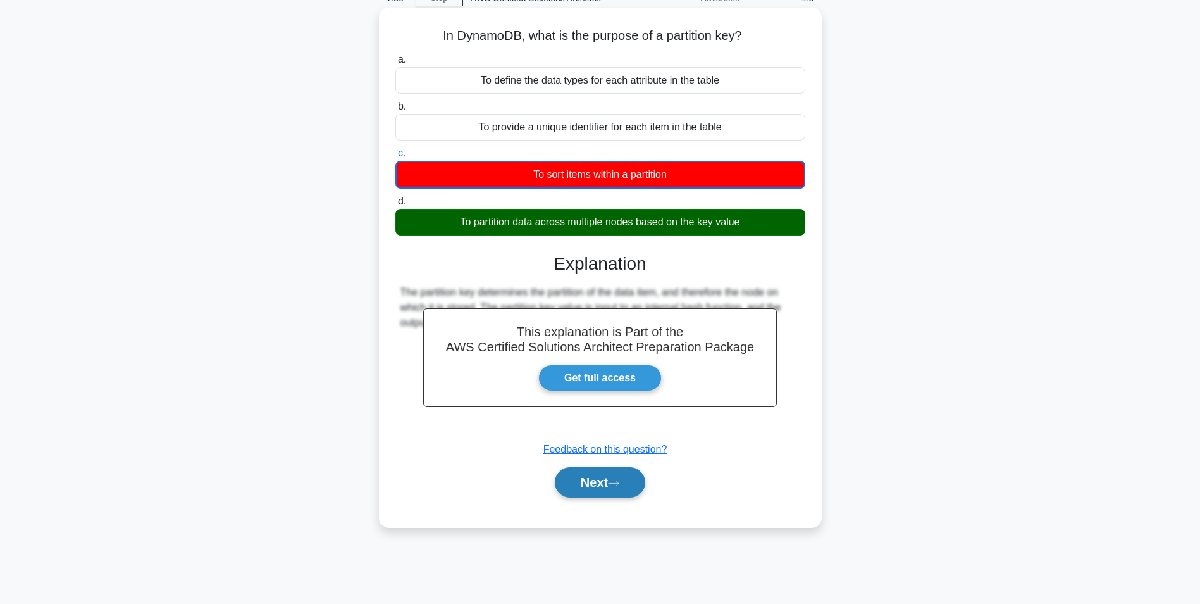
click at [613, 476] on button "Next" at bounding box center [600, 482] width 90 height 30
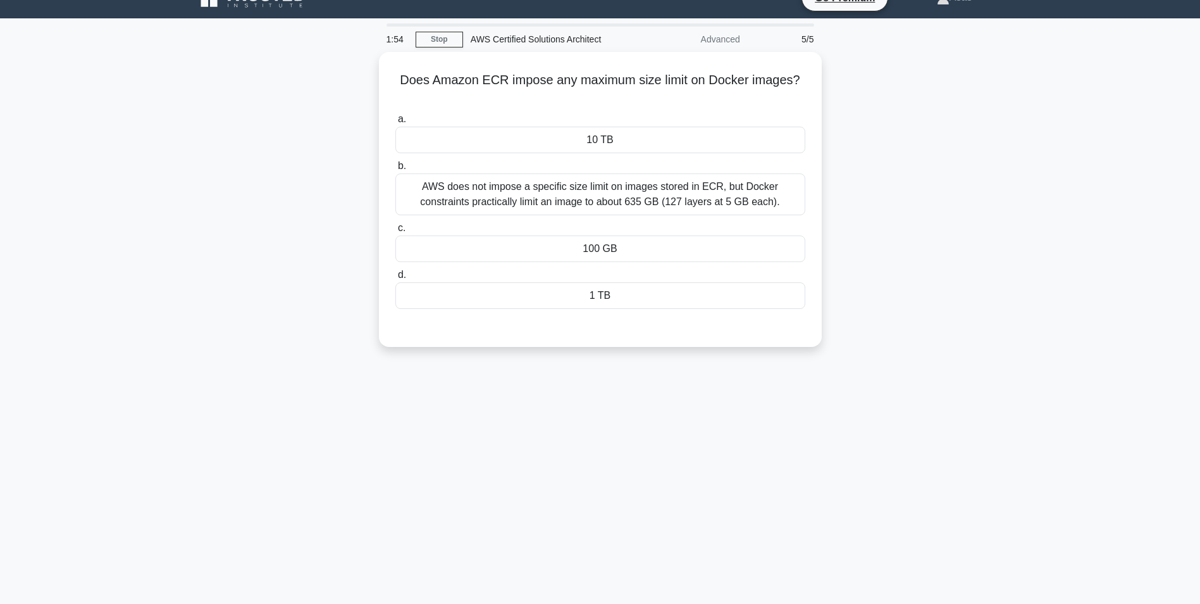
scroll to position [0, 0]
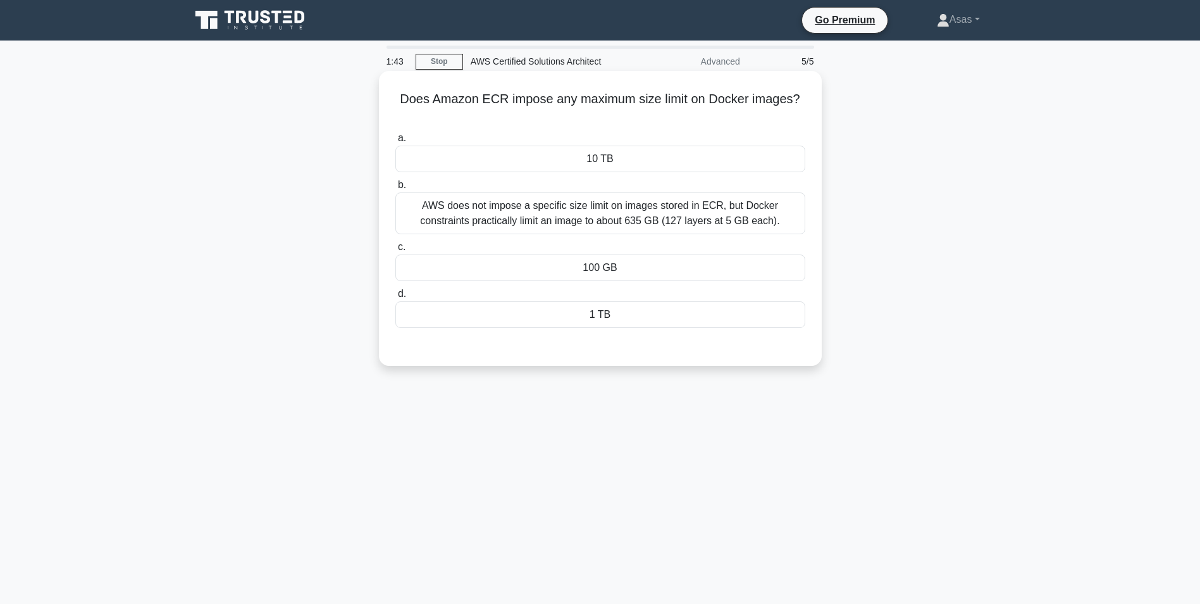
click at [702, 223] on div "AWS does not impose a specific size limit on images stored in ECR, but Docker c…" at bounding box center [600, 213] width 410 height 42
click at [395, 189] on input "b. AWS does not impose a specific size limit on images stored in ECR, but Docke…" at bounding box center [395, 185] width 0 height 8
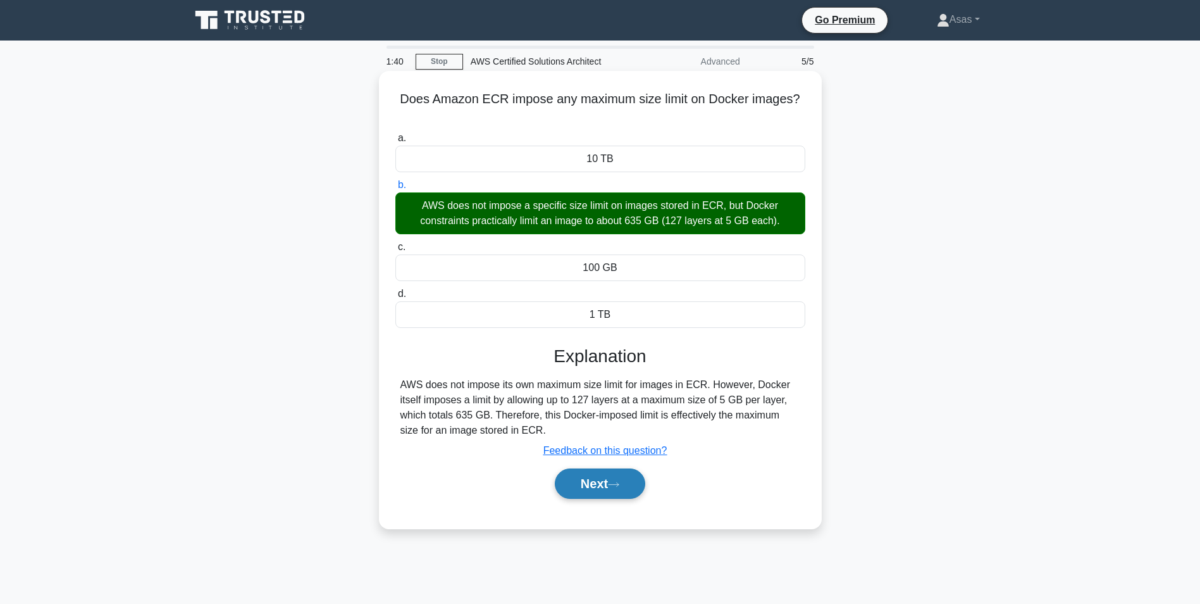
click at [606, 492] on button "Next" at bounding box center [600, 483] width 90 height 30
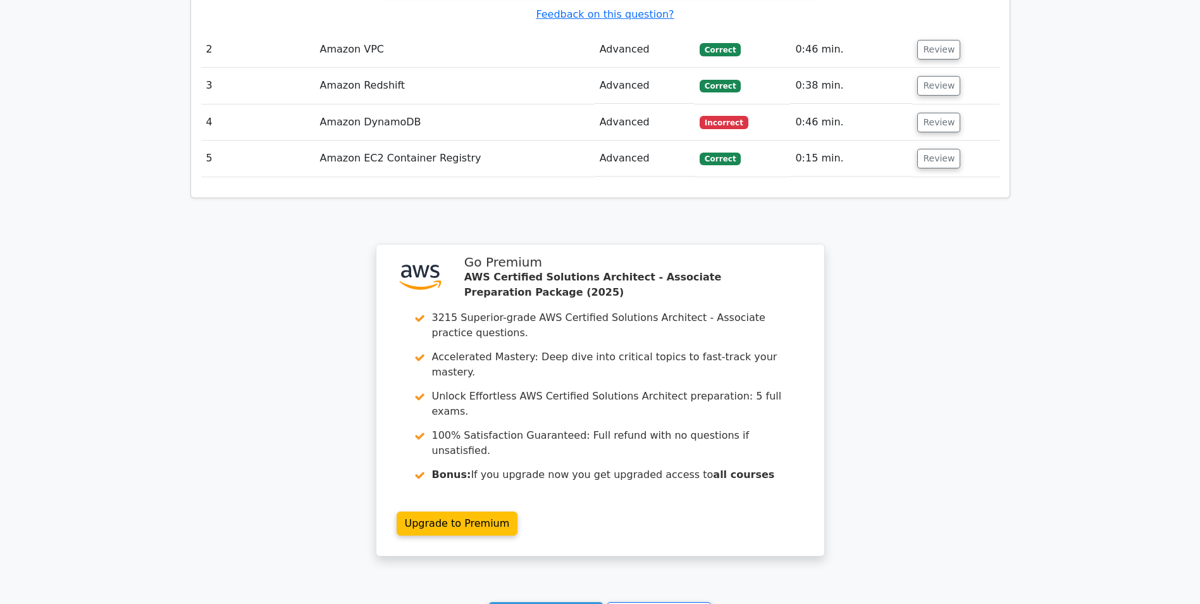
scroll to position [1754, 0]
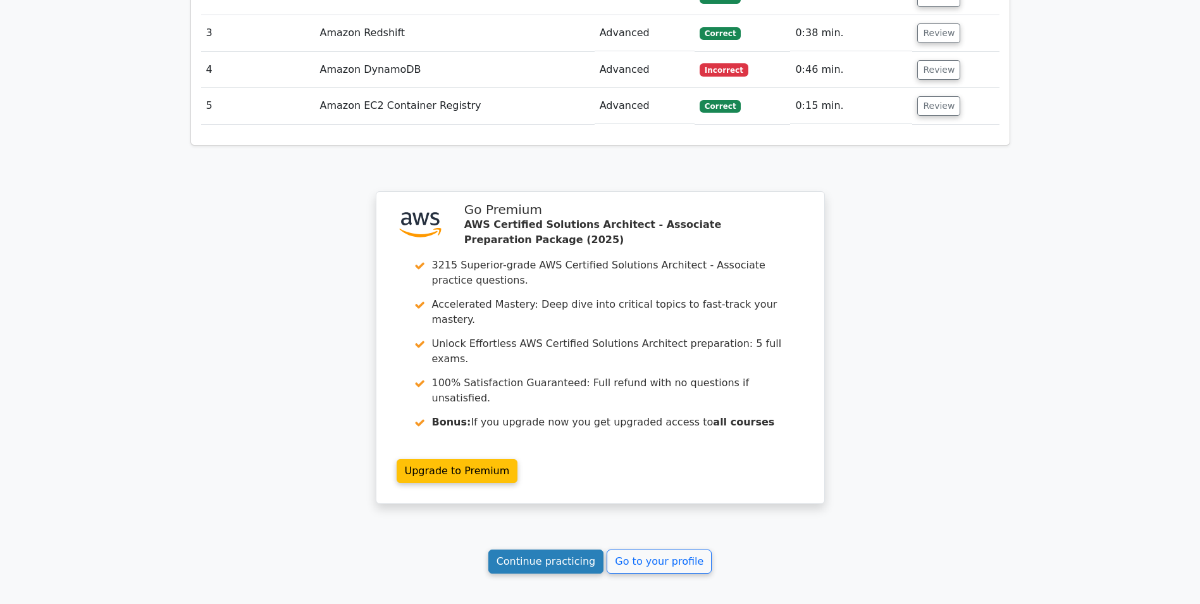
click at [536, 549] on link "Continue practicing" at bounding box center [546, 561] width 116 height 24
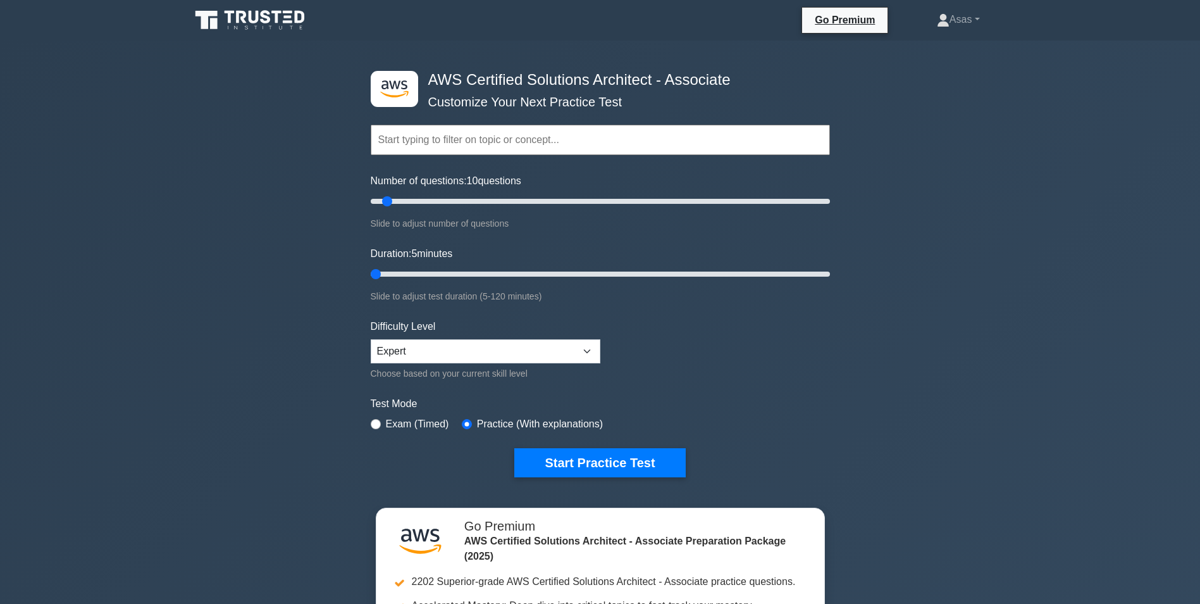
drag, startPoint x: 395, startPoint y: 272, endPoint x: 290, endPoint y: 268, distance: 105.1
type input "5"
click at [371, 268] on input "Duration: 5 minutes" at bounding box center [600, 273] width 459 height 15
drag, startPoint x: 387, startPoint y: 198, endPoint x: 337, endPoint y: 198, distance: 50.0
type input "5"
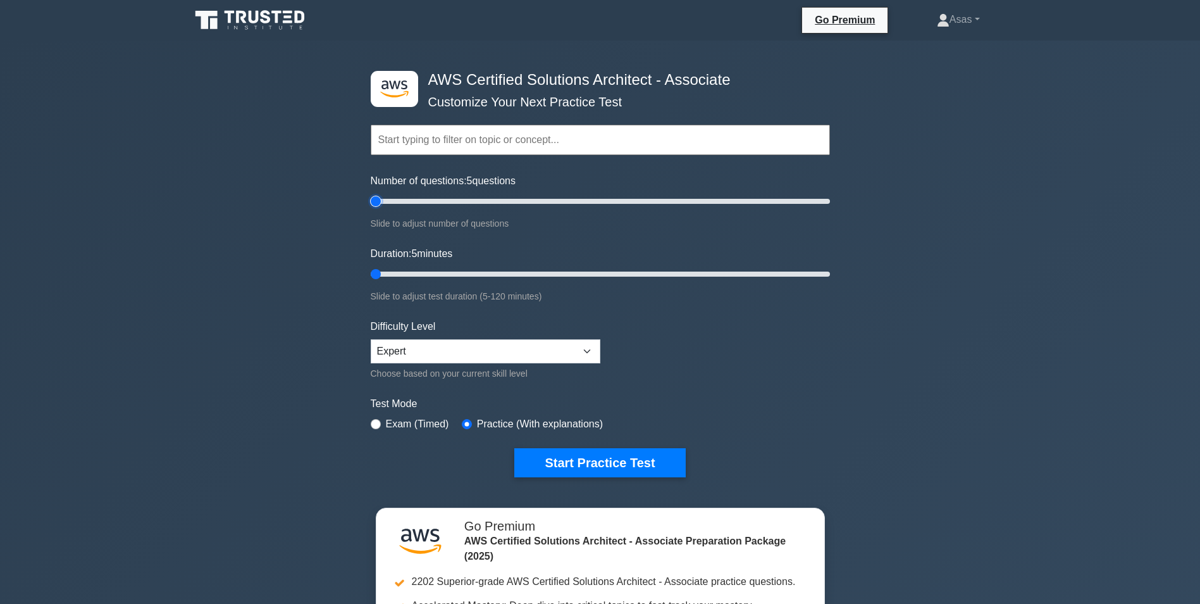
click at [371, 198] on input "Number of questions: 5 questions" at bounding box center [600, 201] width 459 height 15
click at [600, 451] on button "Start Practice Test" at bounding box center [599, 462] width 171 height 29
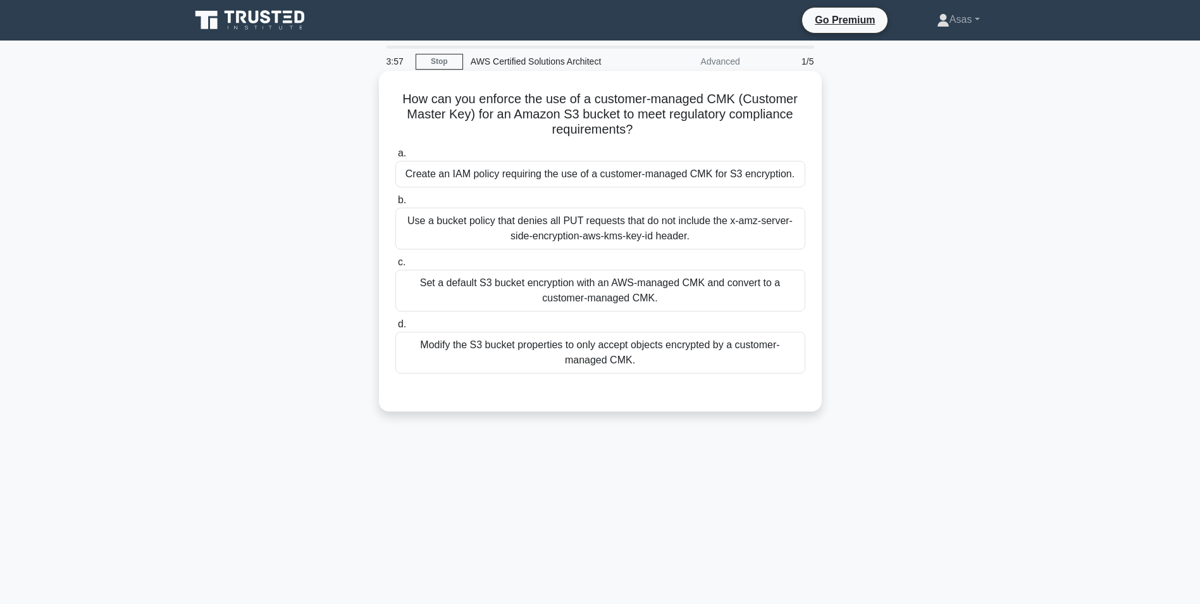
click at [621, 241] on div "Use a bucket policy that denies all PUT requests that do not include the x-amz-…" at bounding box center [600, 229] width 410 height 42
click at [395, 204] on input "b. Use a bucket policy that denies all PUT requests that do not include the x-a…" at bounding box center [395, 200] width 0 height 8
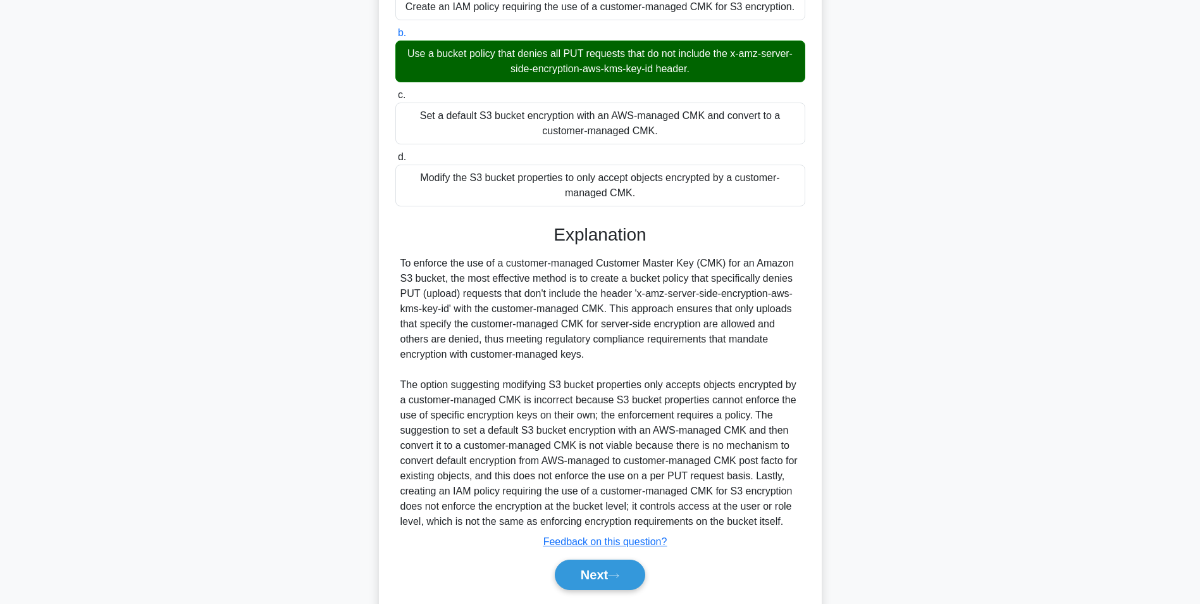
scroll to position [208, 0]
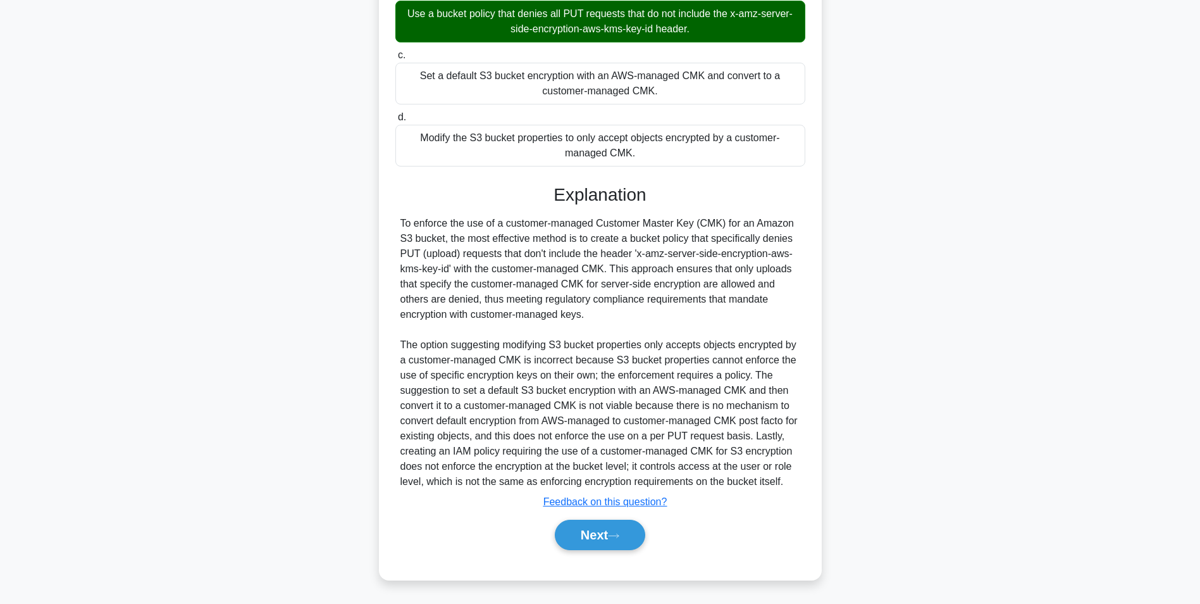
drag, startPoint x: 617, startPoint y: 535, endPoint x: 724, endPoint y: 530, distance: 106.4
click at [617, 535] on icon at bounding box center [613, 535] width 11 height 7
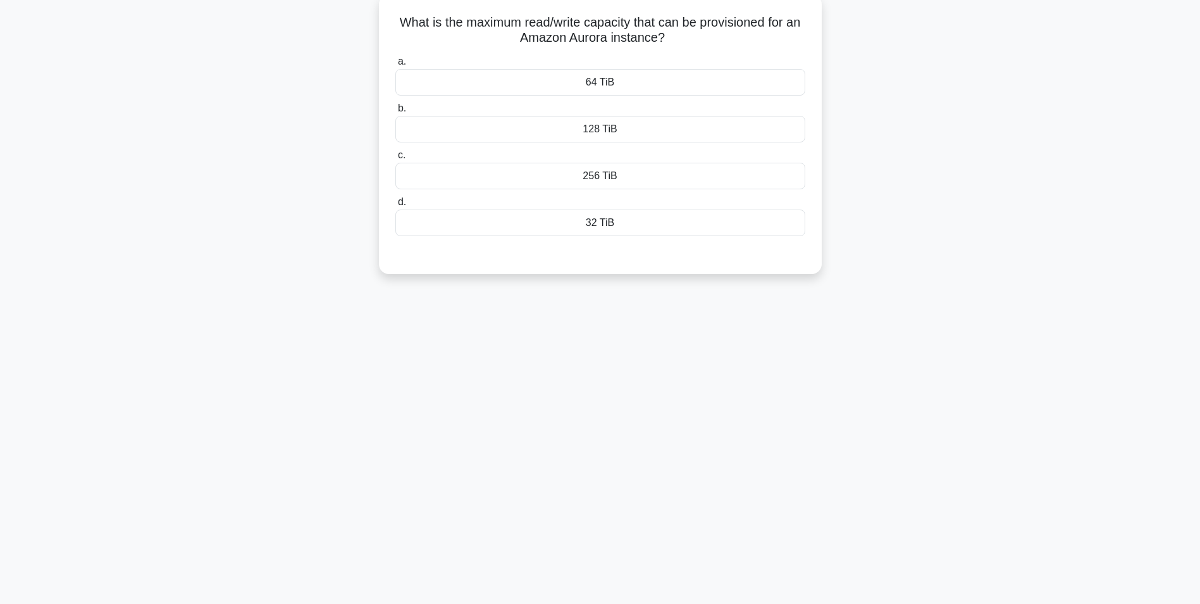
scroll to position [80, 0]
click at [631, 83] on div "64 TiB" at bounding box center [600, 79] width 410 height 27
click at [395, 63] on input "a. 64 TiB" at bounding box center [395, 58] width 0 height 8
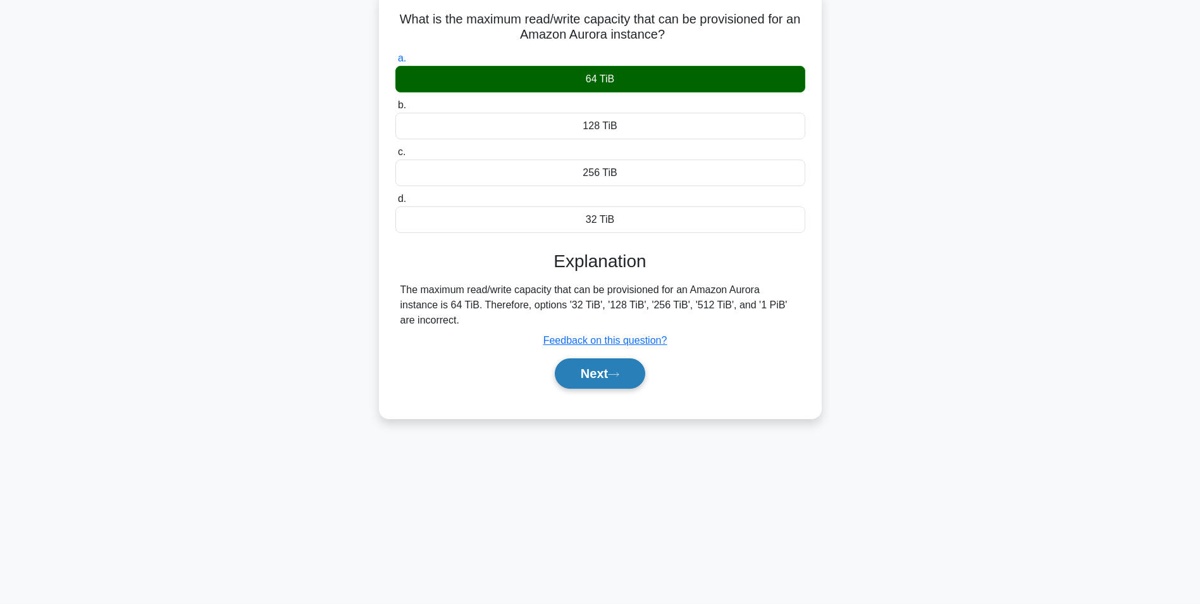
click at [610, 377] on button "Next" at bounding box center [600, 373] width 90 height 30
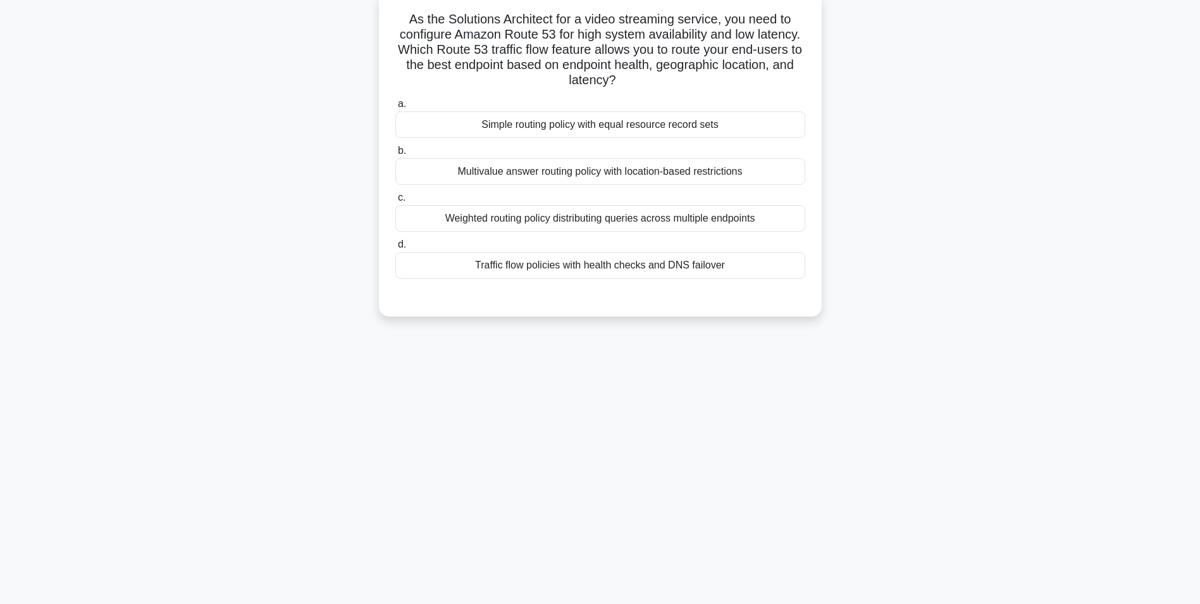
click at [514, 183] on div "Multivalue answer routing policy with location-based restrictions" at bounding box center [600, 171] width 410 height 27
click at [395, 155] on input "b. Multivalue answer routing policy with location-based restrictions" at bounding box center [395, 151] width 0 height 8
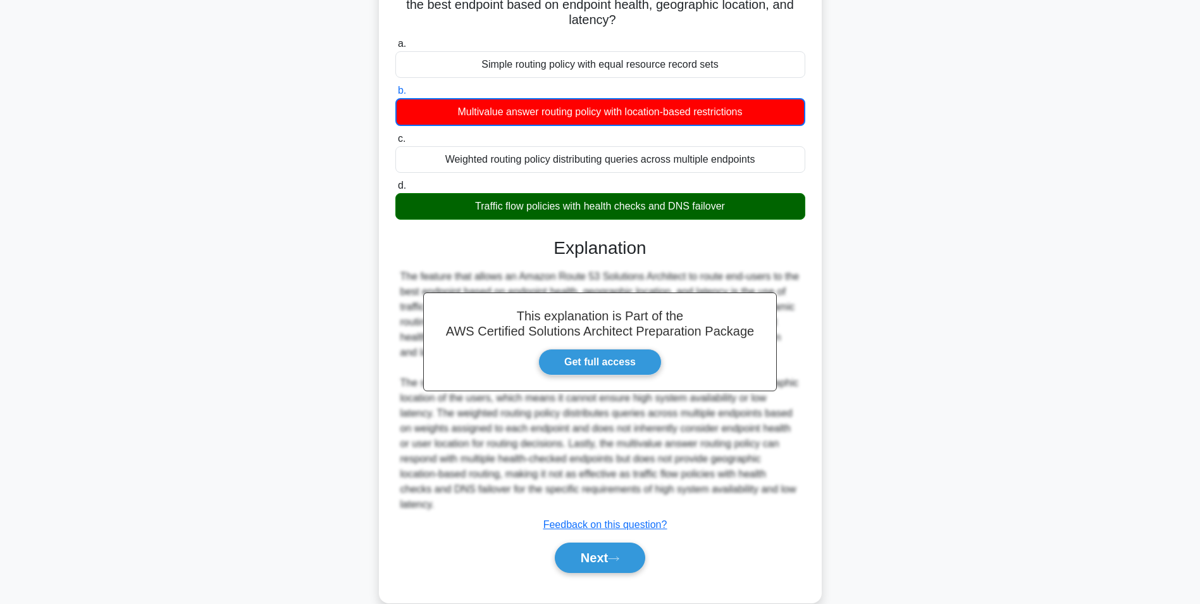
scroll to position [163, 0]
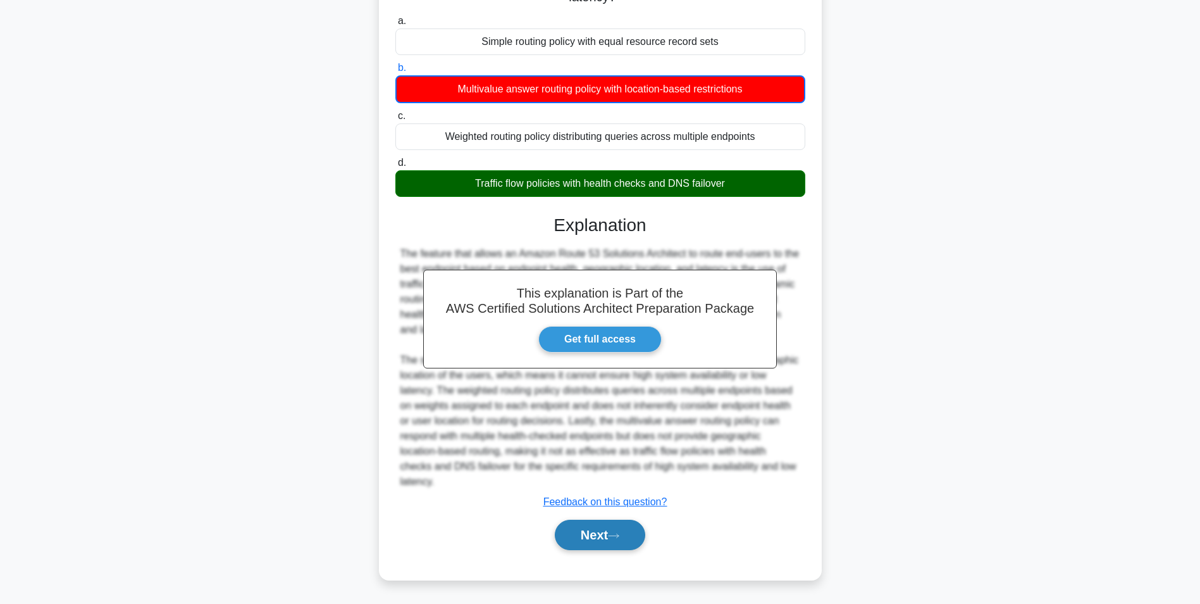
click at [606, 535] on button "Next" at bounding box center [600, 534] width 90 height 30
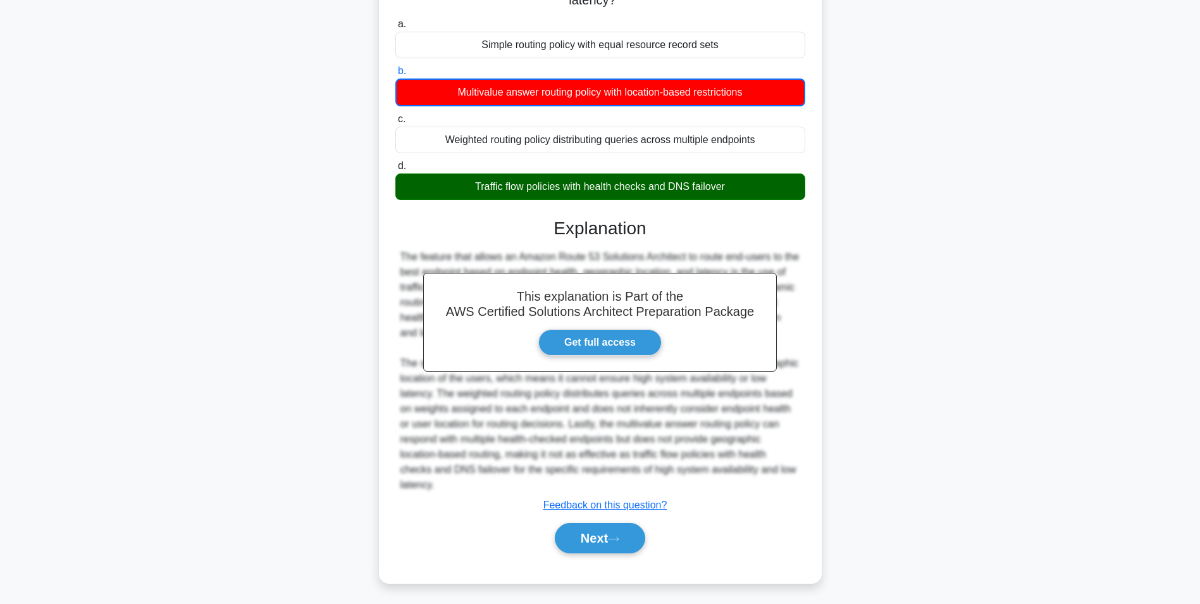
scroll to position [80, 0]
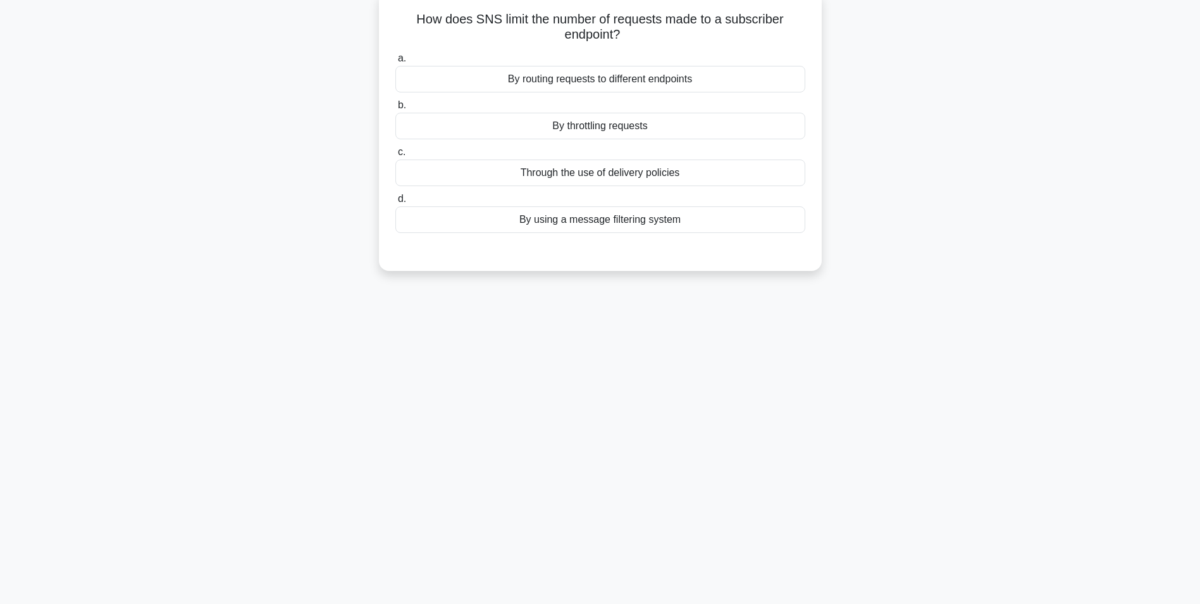
click at [595, 129] on div "By throttling requests" at bounding box center [600, 126] width 410 height 27
click at [395, 109] on input "b. By throttling requests" at bounding box center [395, 105] width 0 height 8
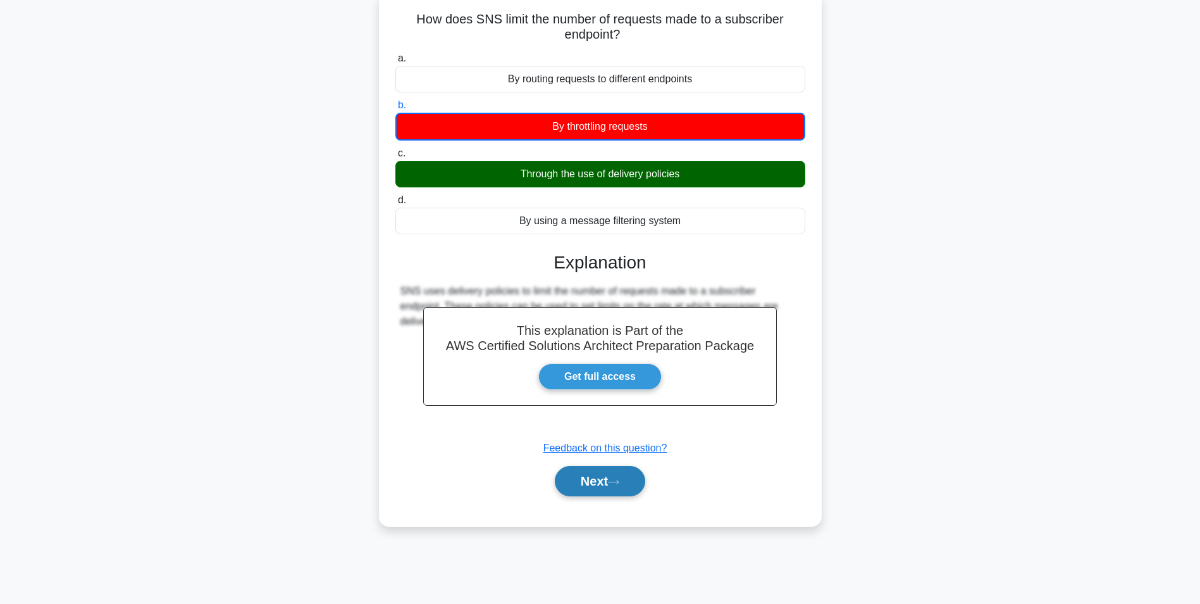
click at [614, 483] on icon at bounding box center [613, 481] width 11 height 7
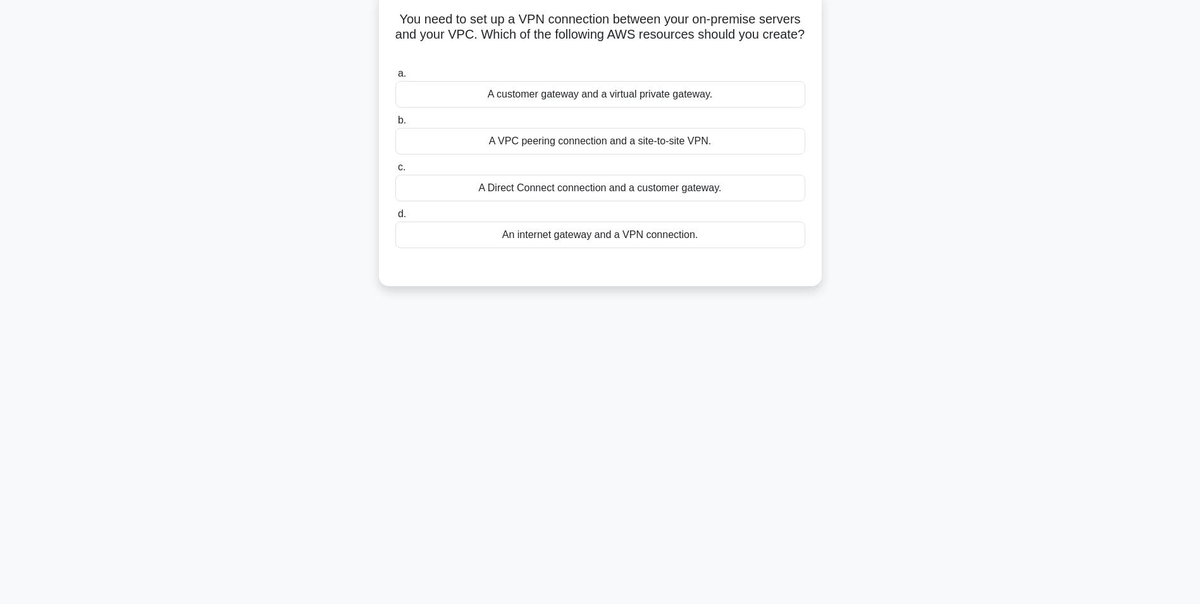
click at [598, 95] on div "A customer gateway and a virtual private gateway." at bounding box center [600, 94] width 410 height 27
click at [395, 78] on input "a. A customer gateway and a virtual private gateway." at bounding box center [395, 74] width 0 height 8
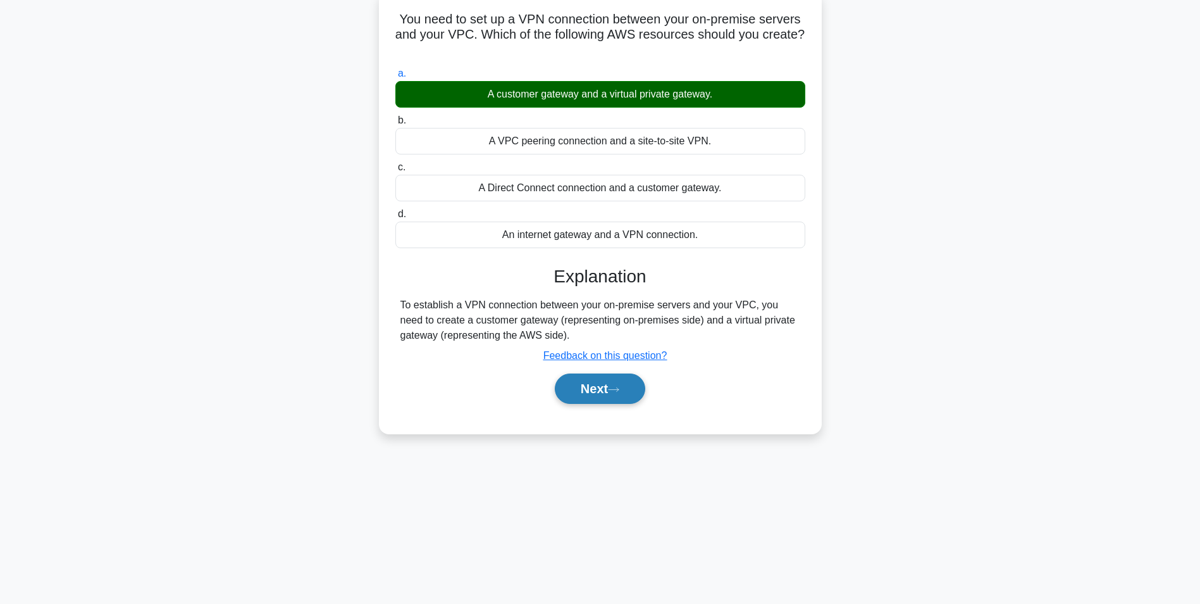
click at [609, 399] on button "Next" at bounding box center [600, 388] width 90 height 30
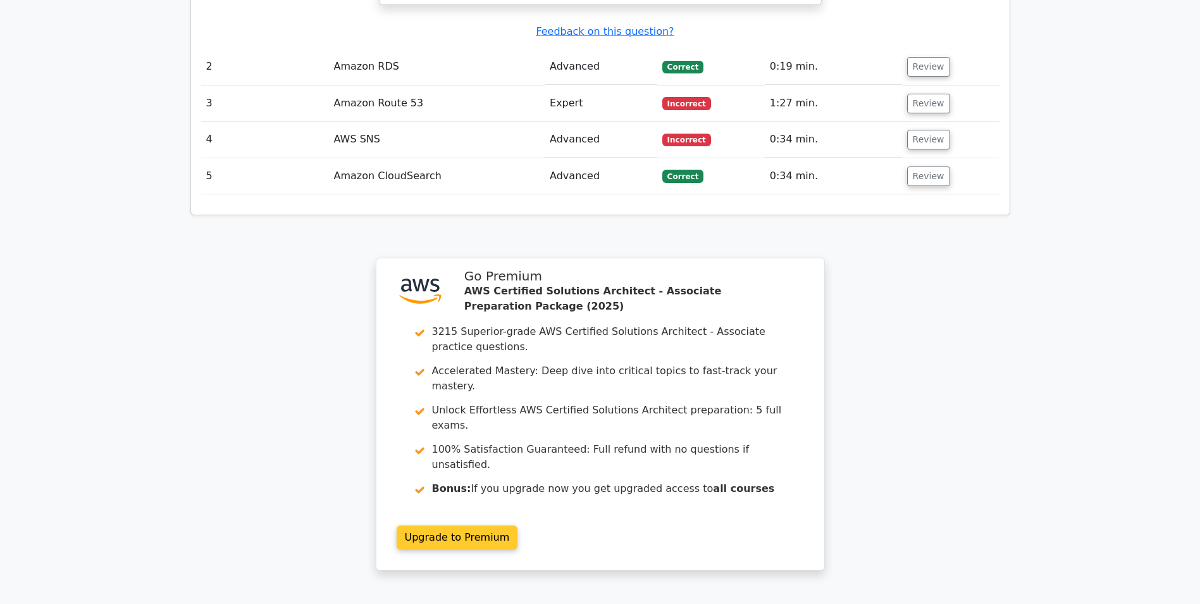
scroll to position [1794, 0]
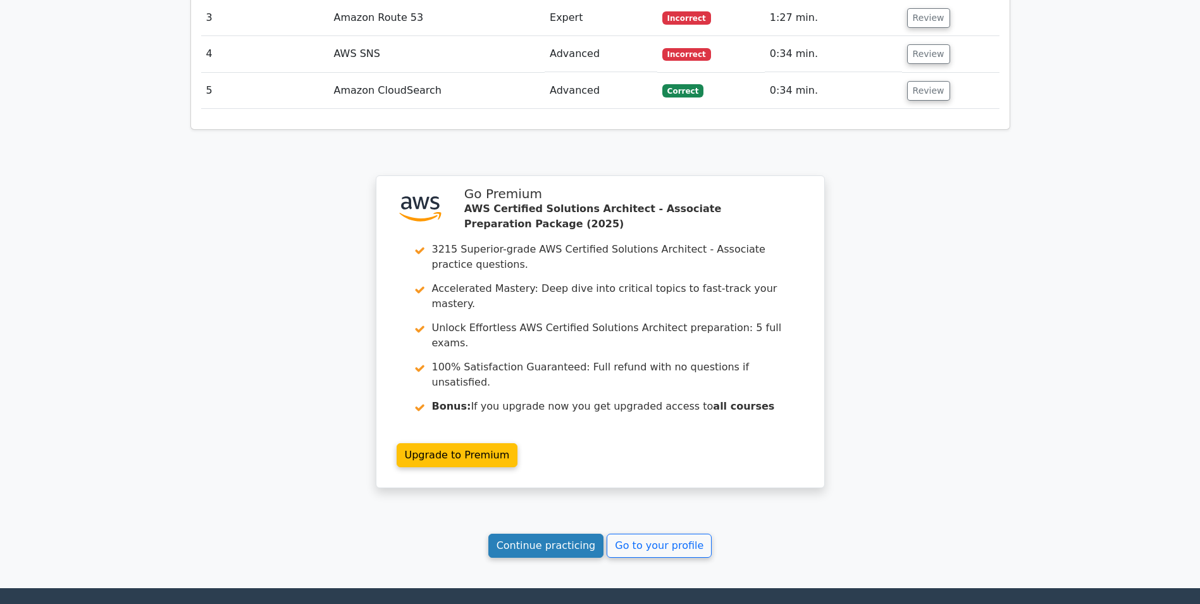
click at [542, 533] on link "Continue practicing" at bounding box center [546, 545] width 116 height 24
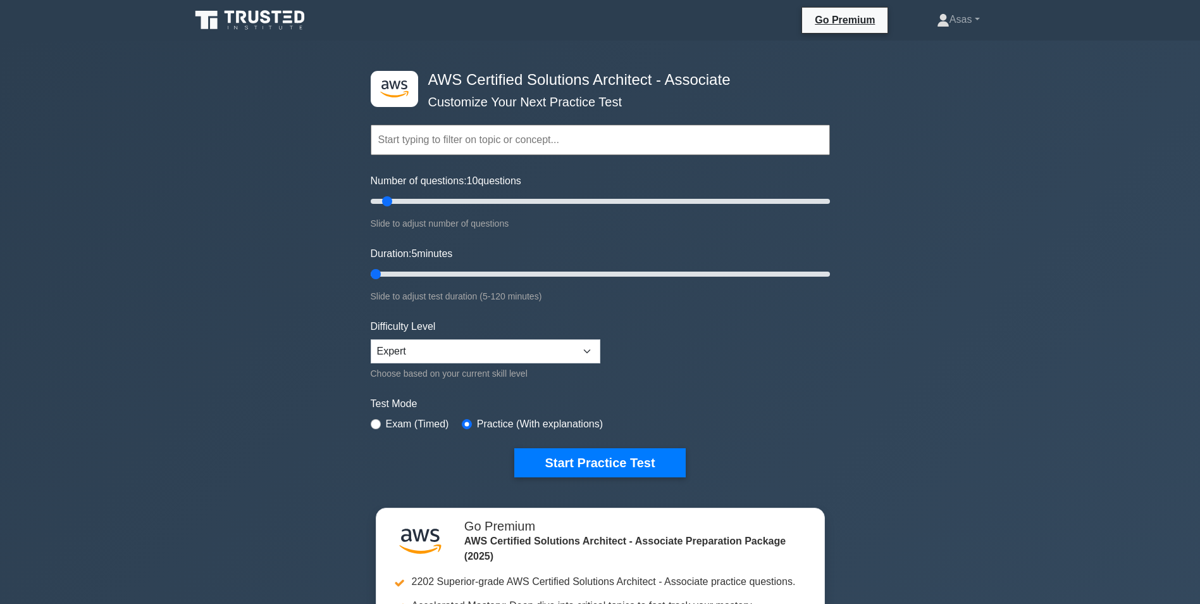
drag, startPoint x: 397, startPoint y: 274, endPoint x: 310, endPoint y: 264, distance: 87.2
type input "5"
click at [371, 266] on input "Duration: 5 minutes" at bounding box center [600, 273] width 459 height 15
drag, startPoint x: 385, startPoint y: 204, endPoint x: 323, endPoint y: 202, distance: 62.0
type input "5"
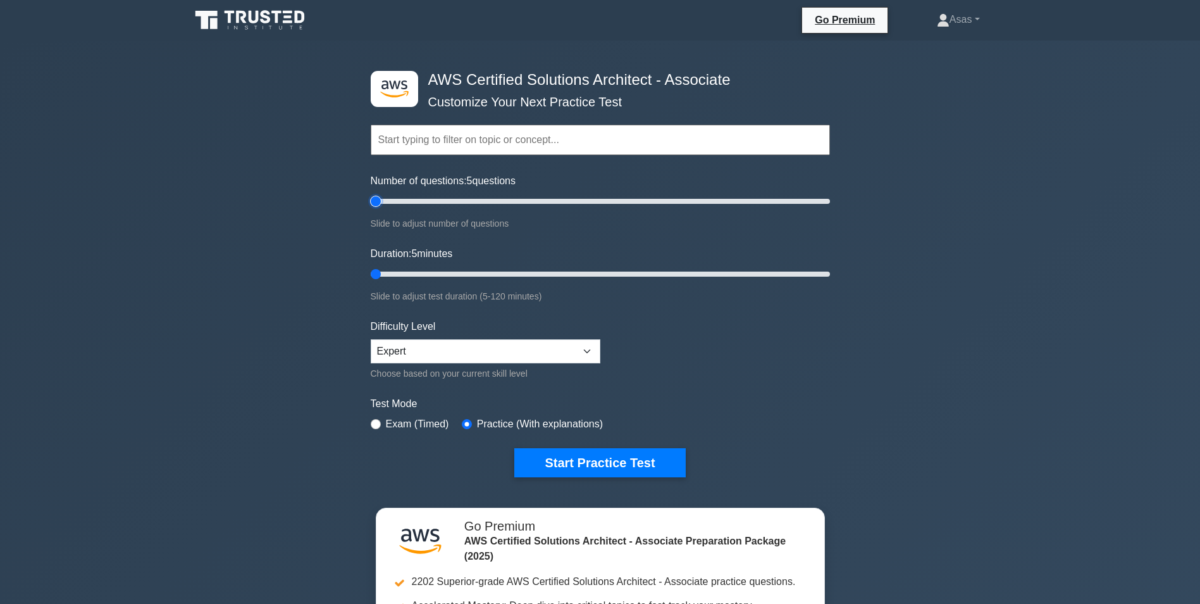
click at [371, 202] on input "Number of questions: 5 questions" at bounding box center [600, 201] width 459 height 15
click at [605, 462] on button "Start Practice Test" at bounding box center [599, 462] width 171 height 29
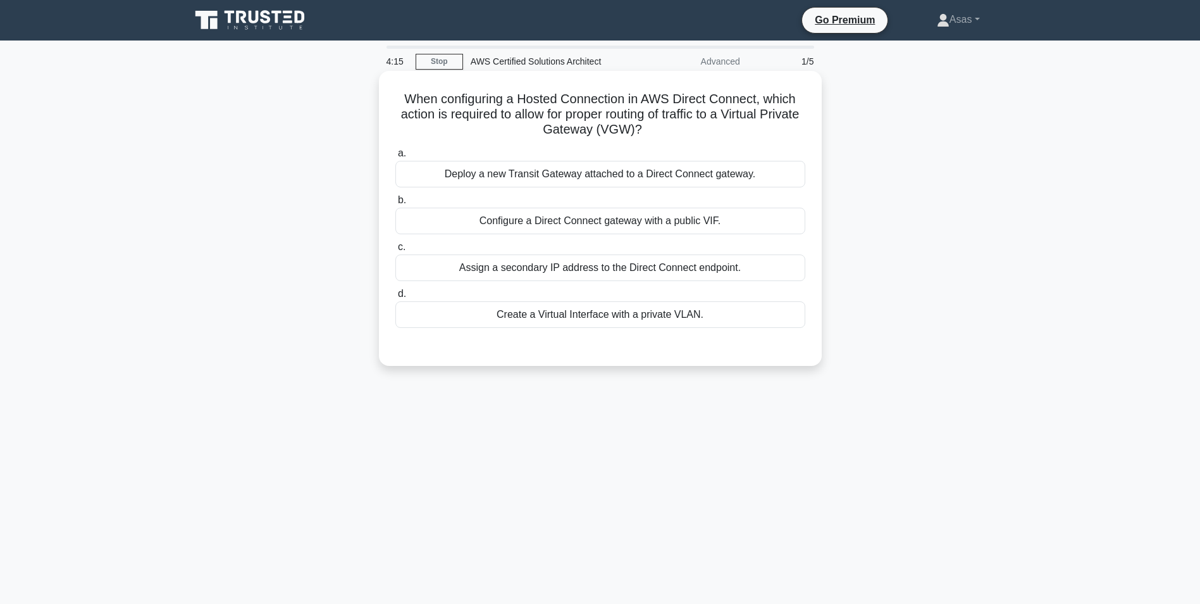
click at [670, 225] on div "Configure a Direct Connect gateway with a public VIF." at bounding box center [600, 221] width 410 height 27
click at [395, 204] on input "b. Configure a Direct Connect gateway with a public VIF." at bounding box center [395, 200] width 0 height 8
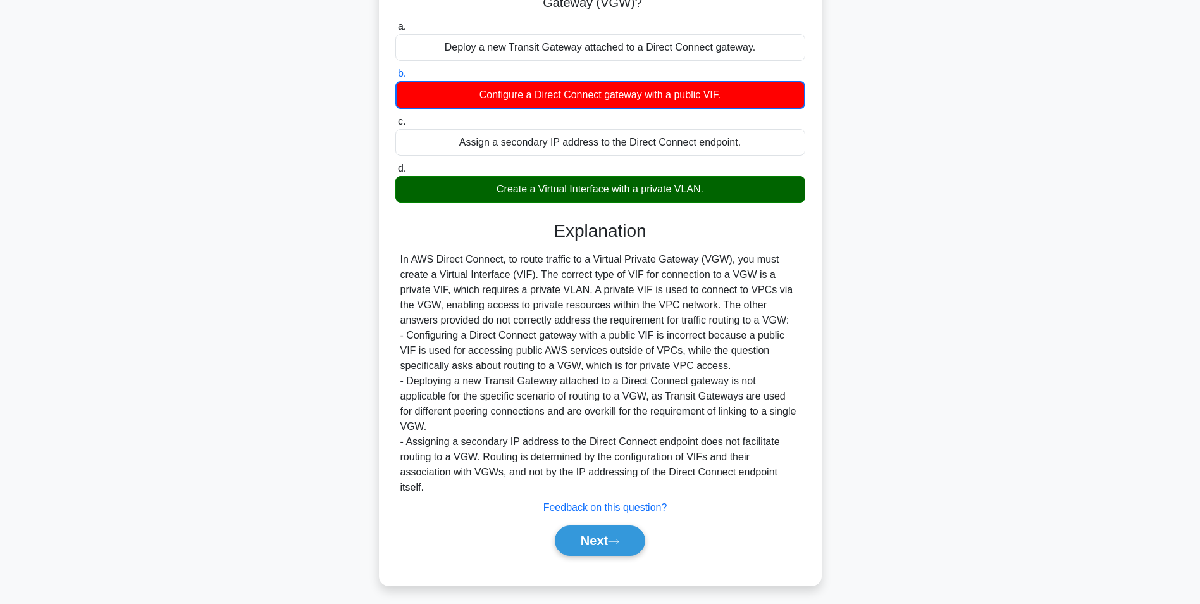
scroll to position [133, 0]
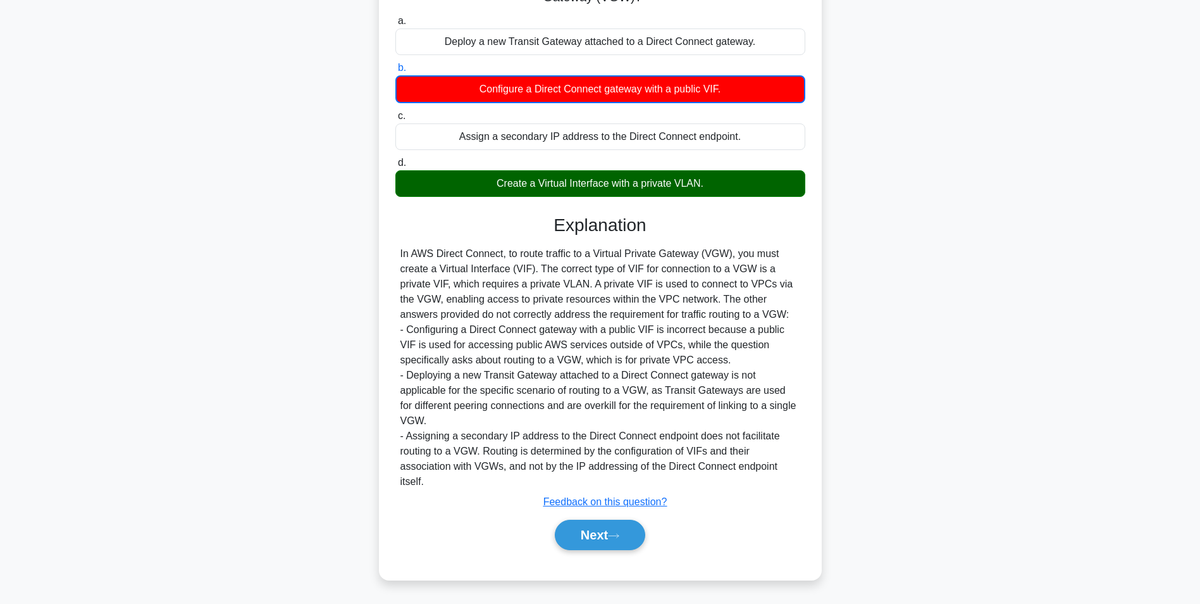
drag, startPoint x: 615, startPoint y: 536, endPoint x: 678, endPoint y: 524, distance: 64.4
click at [613, 535] on icon at bounding box center [613, 535] width 11 height 7
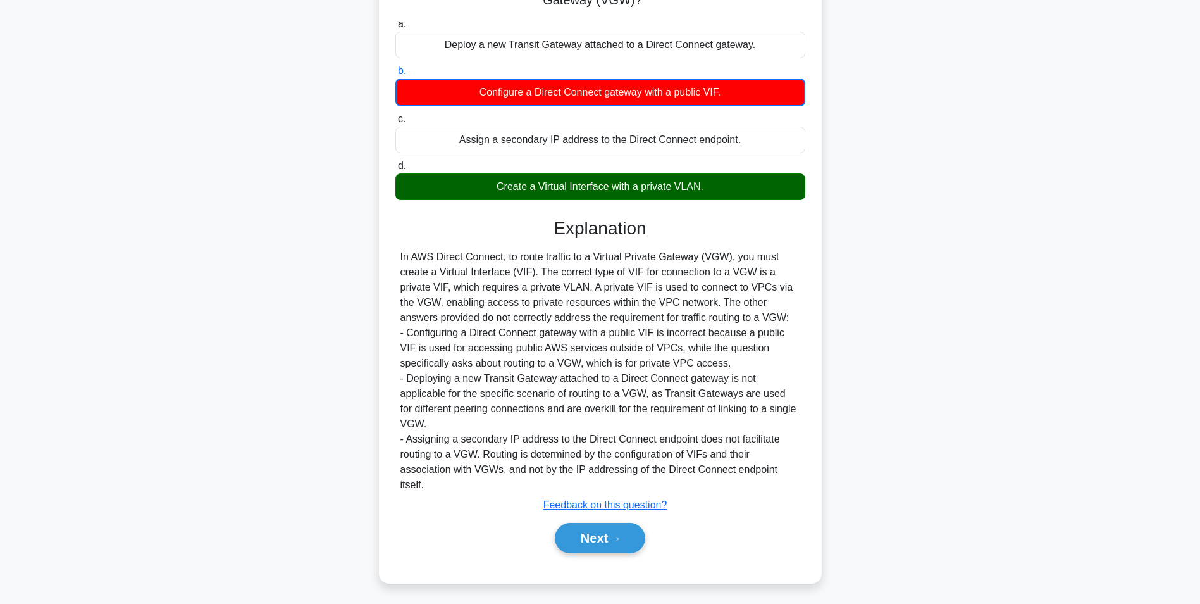
scroll to position [80, 0]
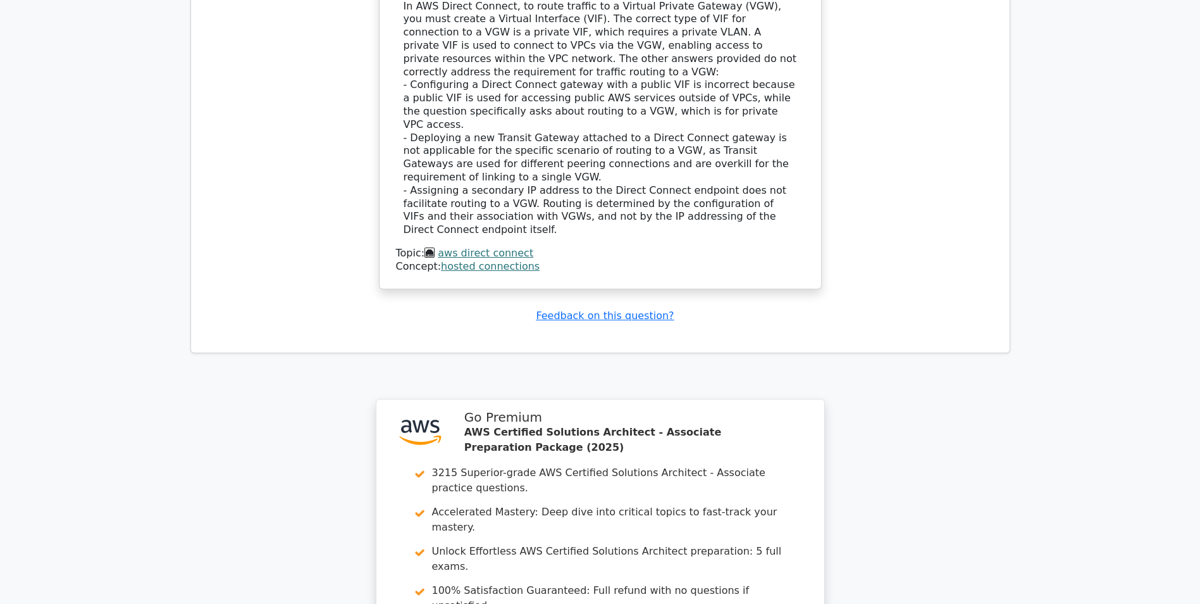
scroll to position [1455, 0]
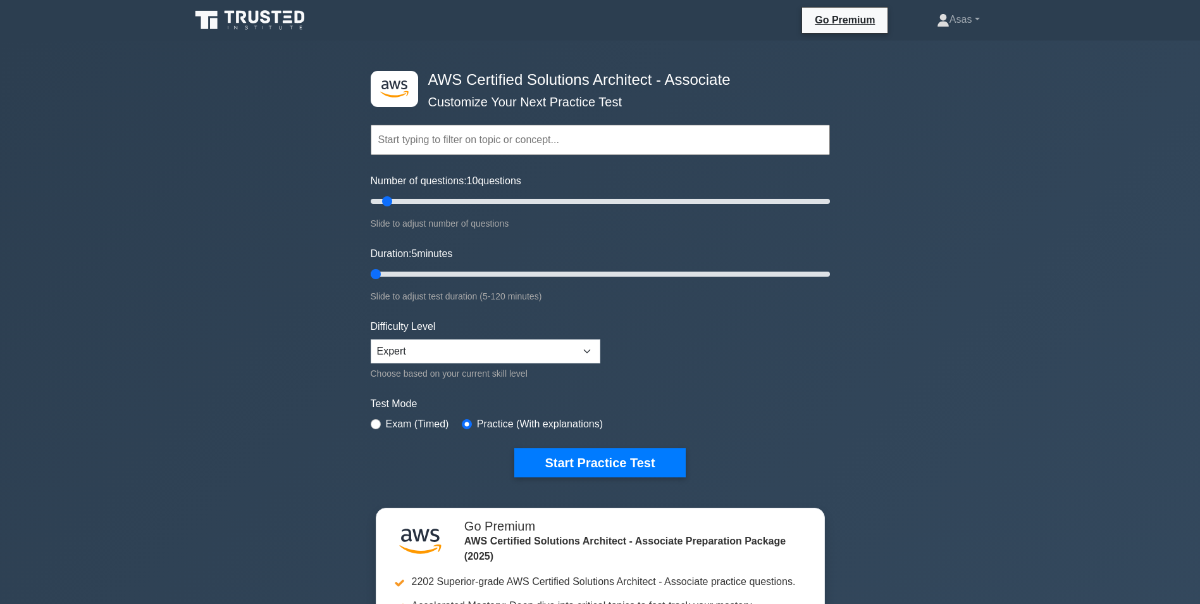
drag, startPoint x: 393, startPoint y: 275, endPoint x: 307, endPoint y: 261, distance: 86.4
type input "5"
click at [371, 266] on input "Duration: 5 minutes" at bounding box center [600, 273] width 459 height 15
drag, startPoint x: 387, startPoint y: 200, endPoint x: 837, endPoint y: 586, distance: 593.1
type input "5"
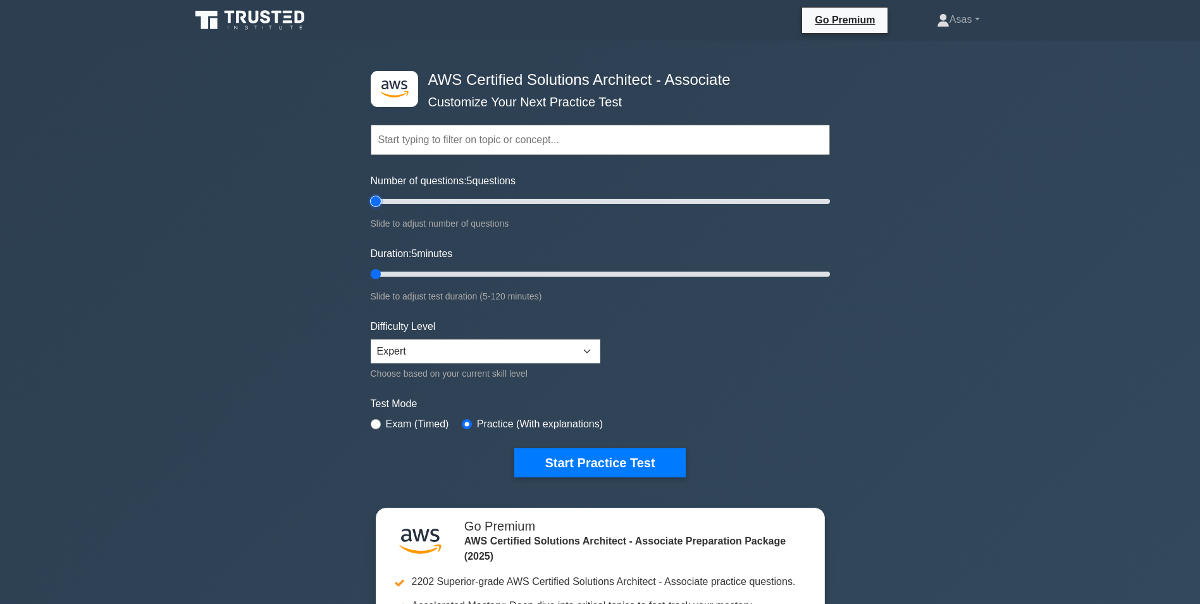
click at [371, 196] on input "Number of questions: 5 questions" at bounding box center [600, 201] width 459 height 15
click at [628, 464] on button "Start Practice Test" at bounding box center [599, 462] width 171 height 29
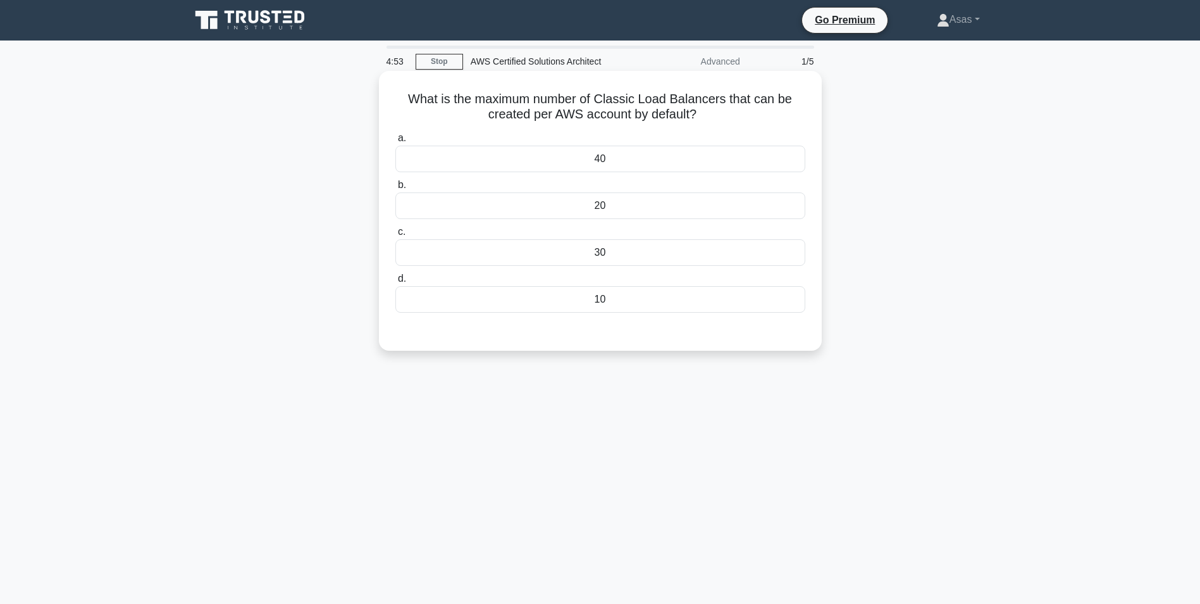
click at [586, 208] on div "20" at bounding box center [600, 205] width 410 height 27
click at [395, 189] on input "b. 20" at bounding box center [395, 185] width 0 height 8
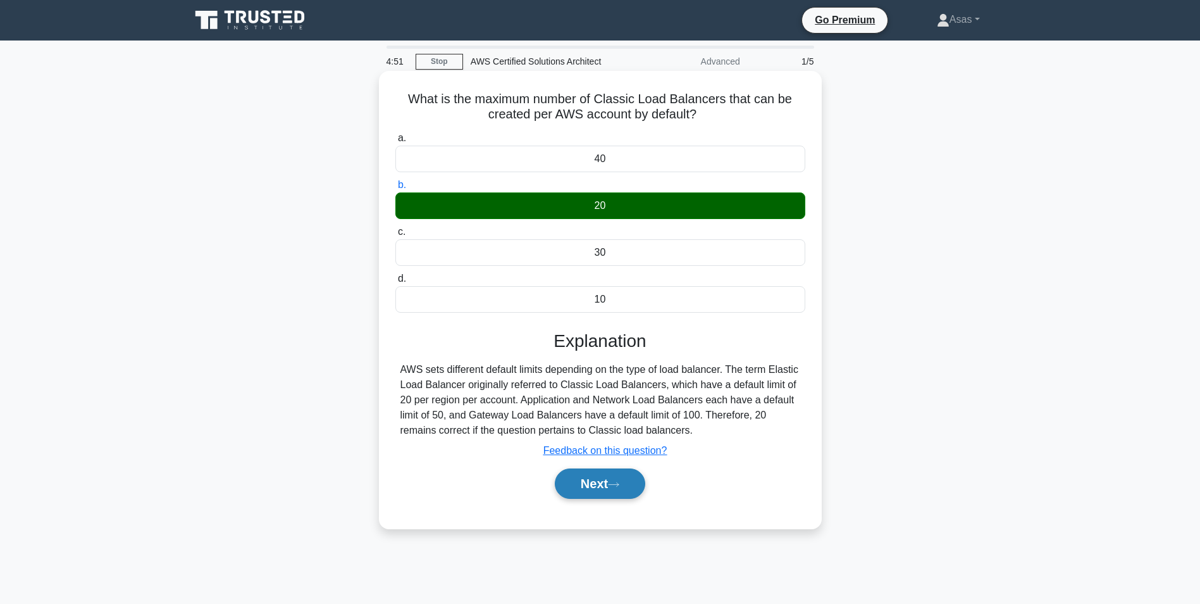
click at [618, 481] on icon at bounding box center [613, 484] width 11 height 7
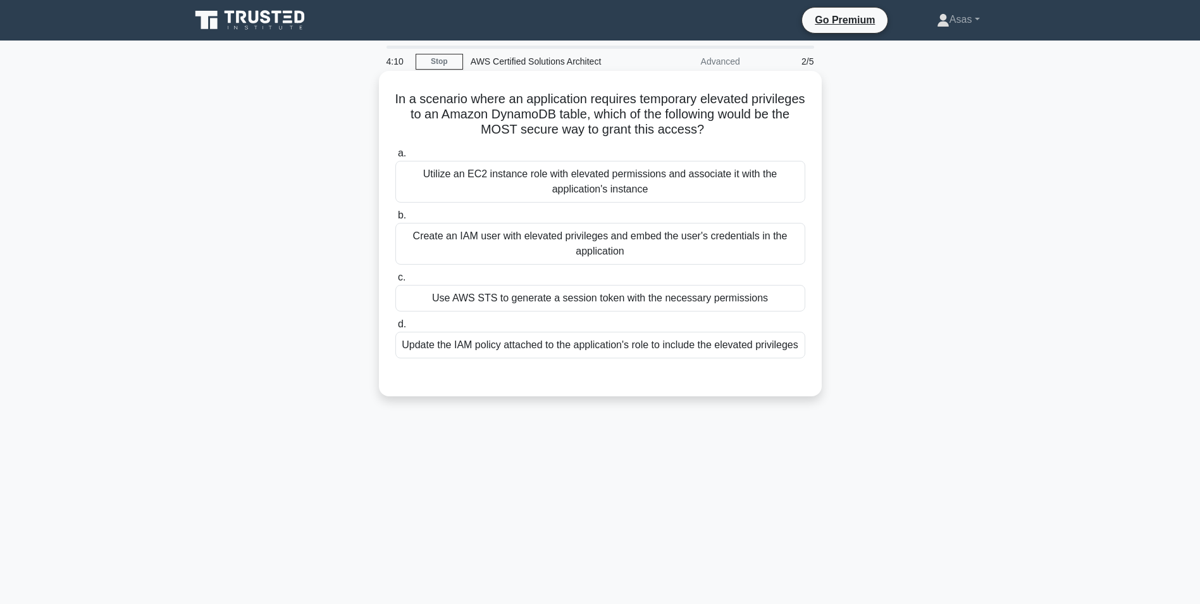
click at [530, 305] on div "Use AWS STS to generate a session token with the necessary permissions" at bounding box center [600, 298] width 410 height 27
click at [395, 282] on input "c. Use AWS STS to generate a session token with the necessary permissions" at bounding box center [395, 277] width 0 height 8
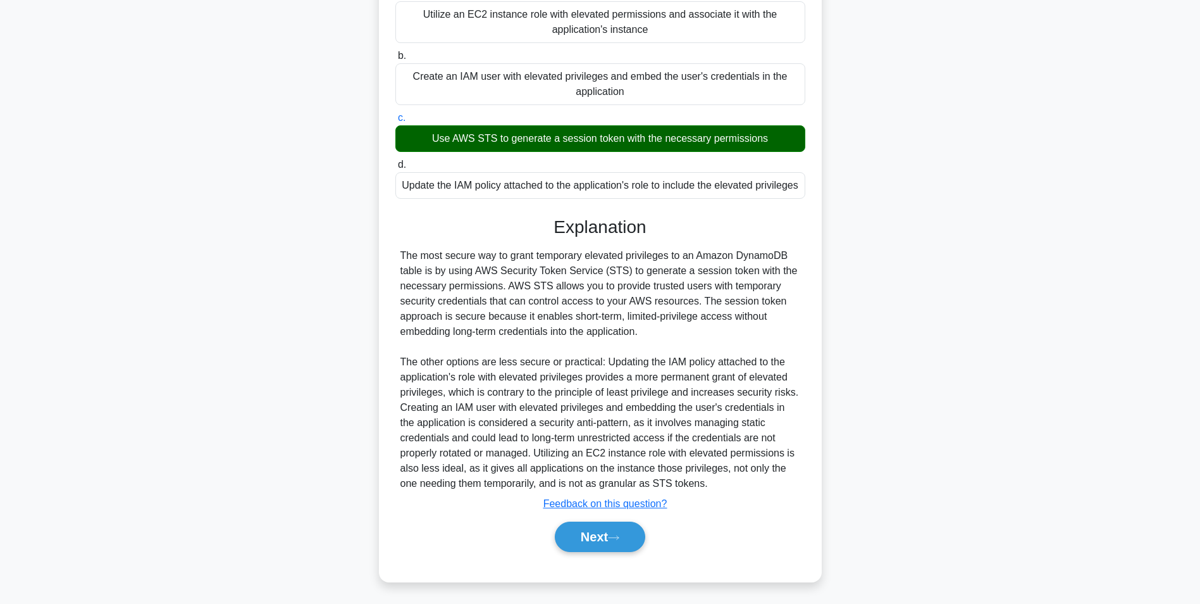
scroll to position [177, 0]
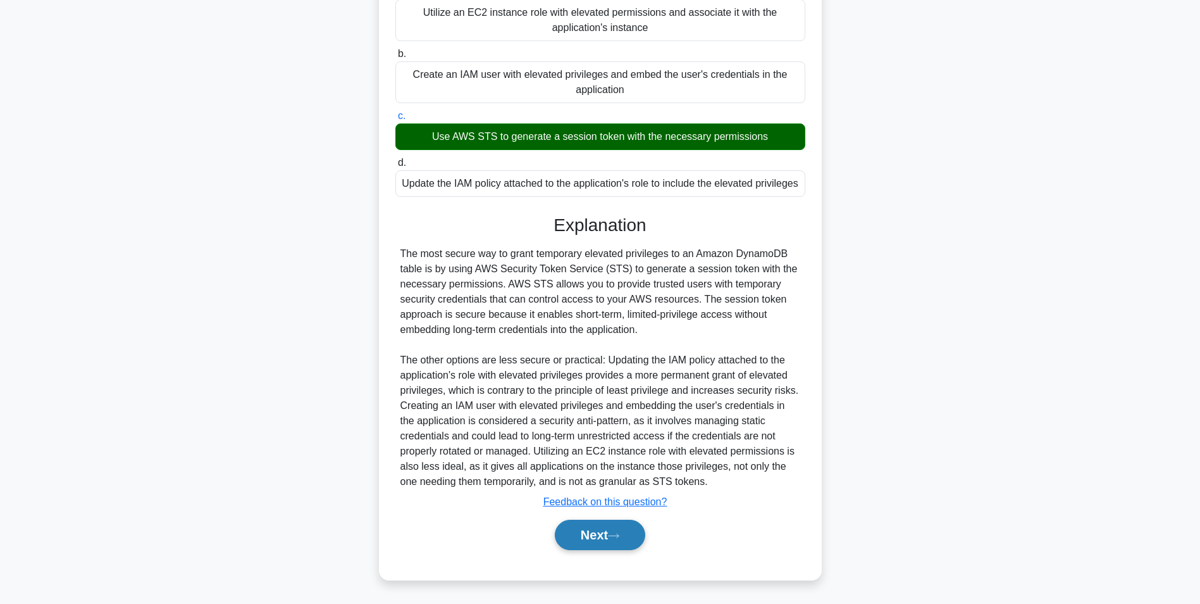
click at [591, 539] on button "Next" at bounding box center [600, 534] width 90 height 30
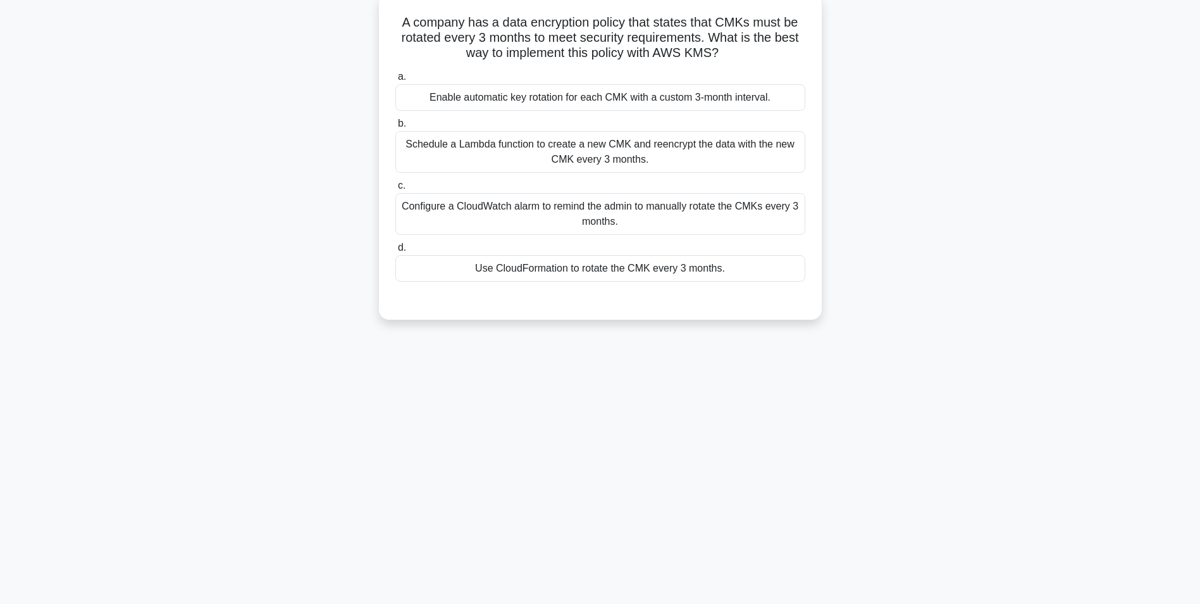
scroll to position [80, 0]
click at [497, 209] on div "Configure a CloudWatch alarm to remind the admin to manually rotate the CMKs ev…" at bounding box center [600, 211] width 410 height 42
click at [395, 187] on input "c. Configure a CloudWatch alarm to remind the admin to manually rotate the CMKs…" at bounding box center [395, 182] width 0 height 8
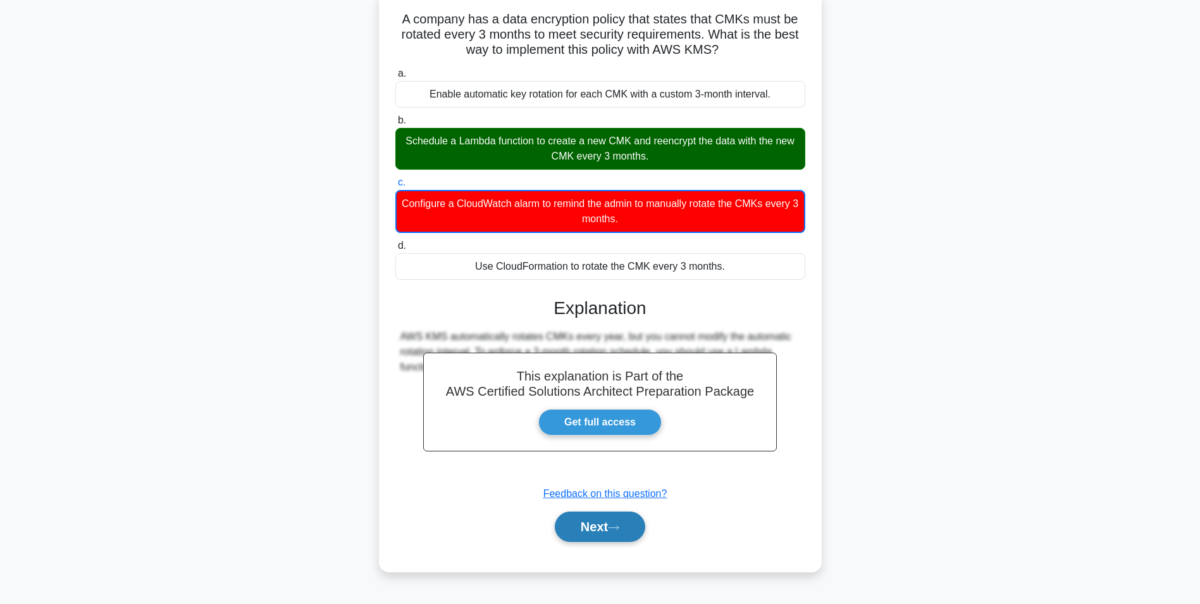
click at [606, 523] on button "Next" at bounding box center [600, 526] width 90 height 30
click at [596, 528] on button "Next" at bounding box center [600, 526] width 90 height 30
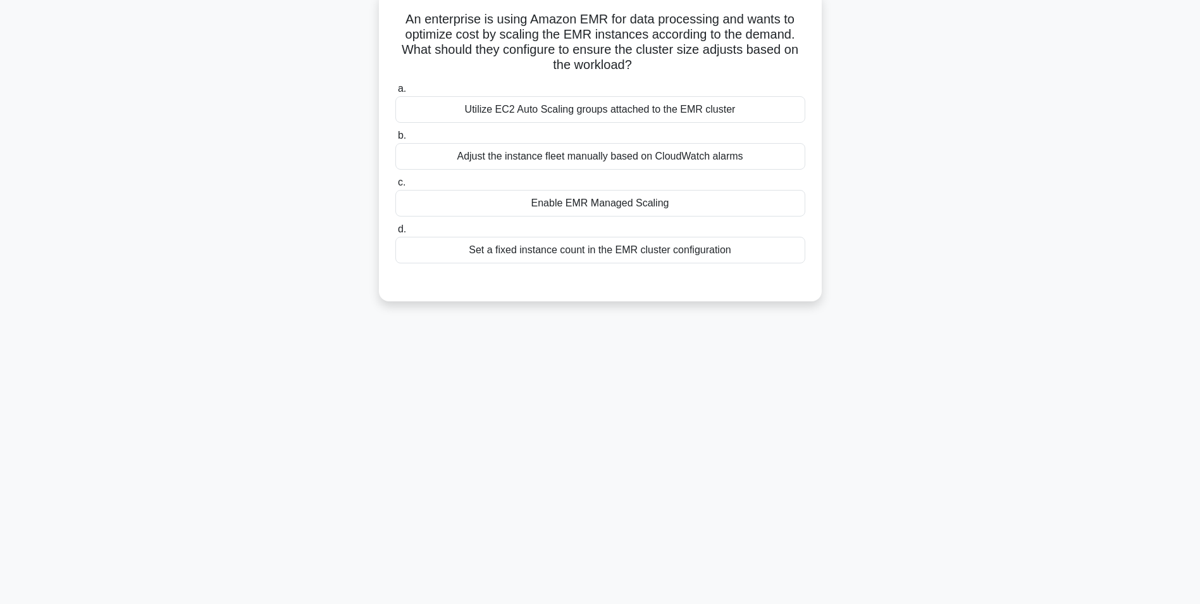
click at [598, 204] on div "Enable EMR Managed Scaling" at bounding box center [600, 203] width 410 height 27
click at [395, 187] on input "c. Enable EMR Managed Scaling" at bounding box center [395, 182] width 0 height 8
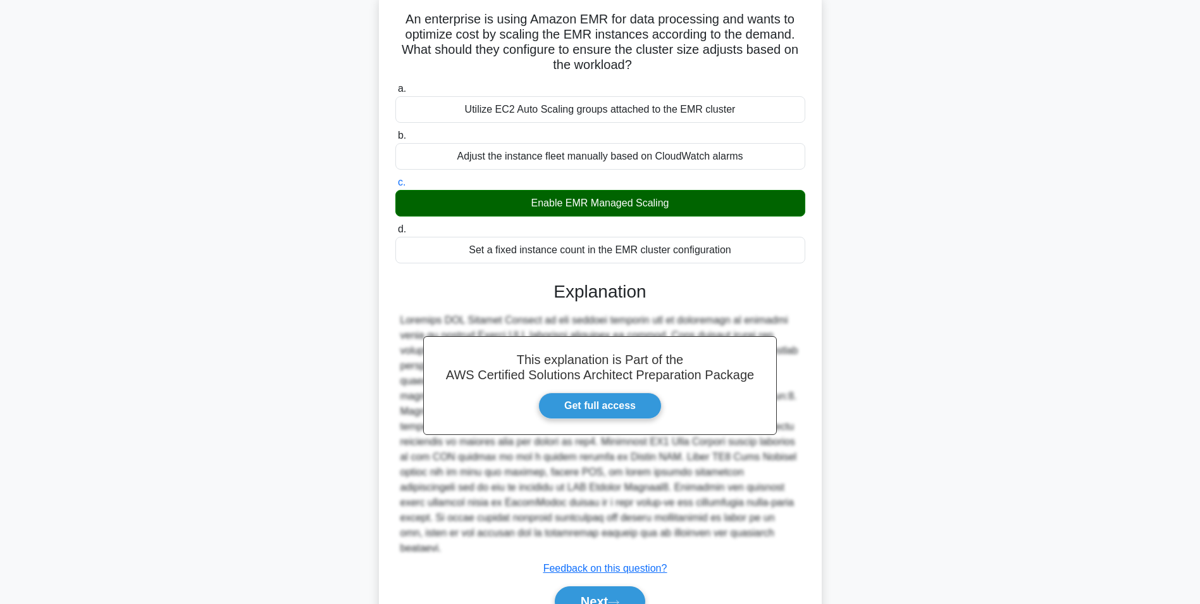
drag, startPoint x: 621, startPoint y: 580, endPoint x: 652, endPoint y: 581, distance: 31.0
click at [621, 586] on button "Next" at bounding box center [600, 601] width 90 height 30
